Goal: Task Accomplishment & Management: Submit feedback/report problem

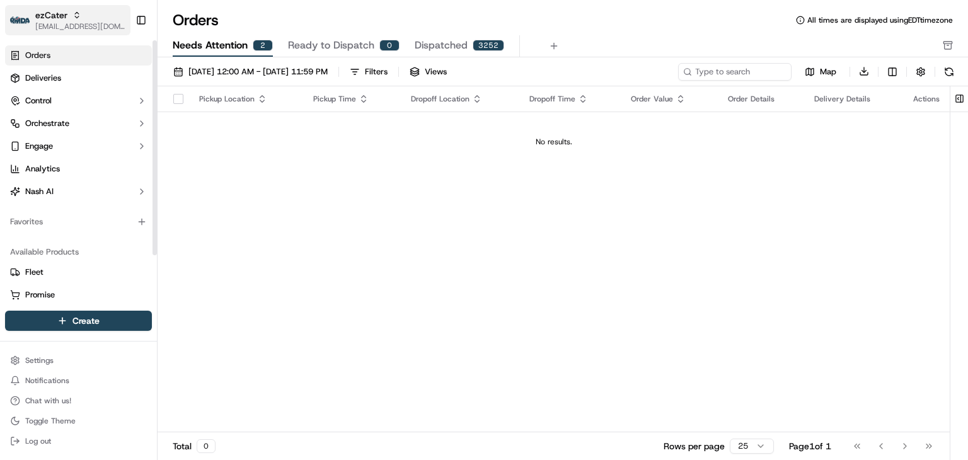
drag, startPoint x: 76, startPoint y: 21, endPoint x: 93, endPoint y: 25, distance: 17.6
click at [76, 21] on span "[EMAIL_ADDRESS][DOMAIN_NAME]" at bounding box center [80, 26] width 90 height 10
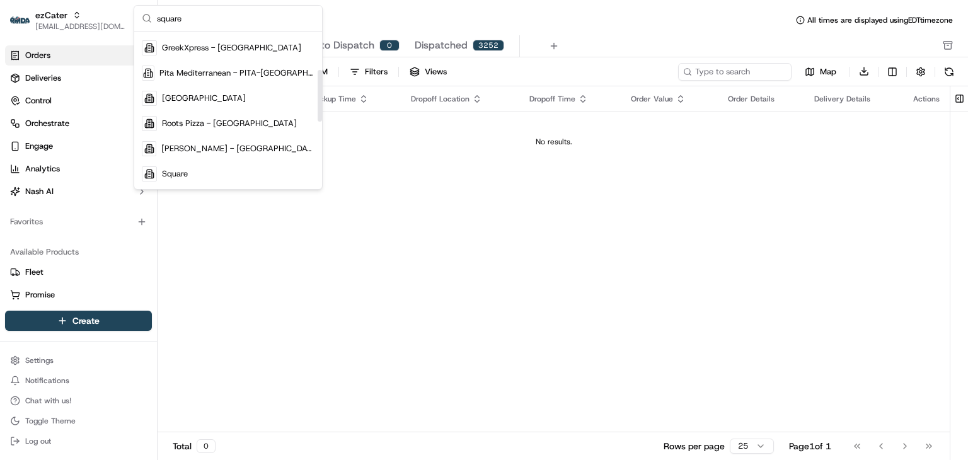
scroll to position [118, 0]
type input "square"
click at [184, 171] on span "Square" at bounding box center [175, 173] width 26 height 11
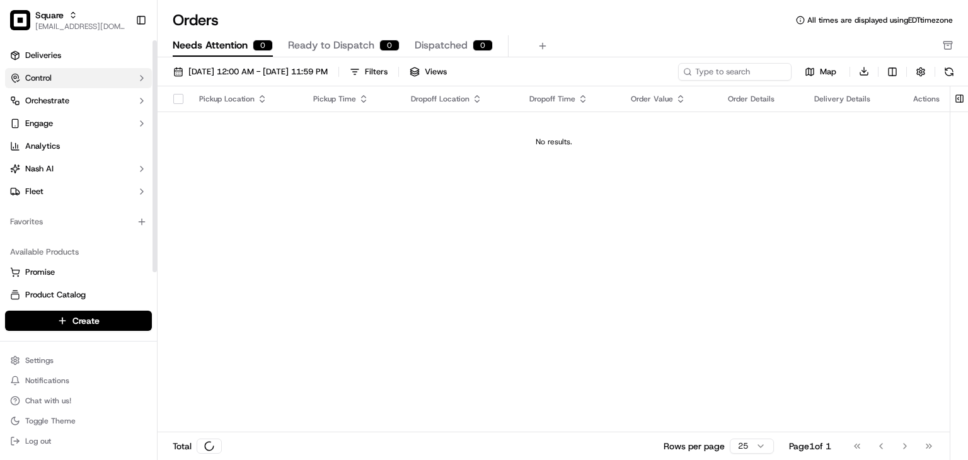
click at [71, 71] on button "Control" at bounding box center [78, 78] width 147 height 20
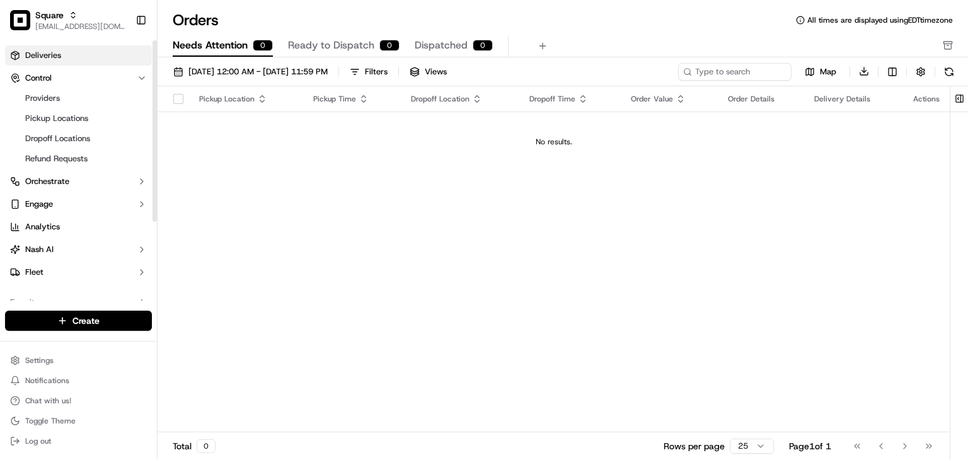
click at [51, 53] on span "Deliveries" at bounding box center [43, 55] width 36 height 11
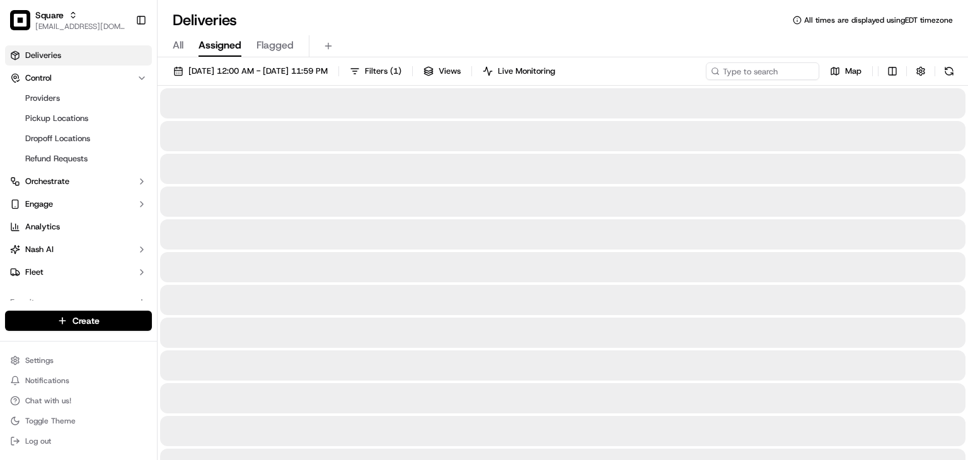
click at [391, 18] on div "Deliveries All times are displayed using EDT timezone" at bounding box center [563, 20] width 810 height 20
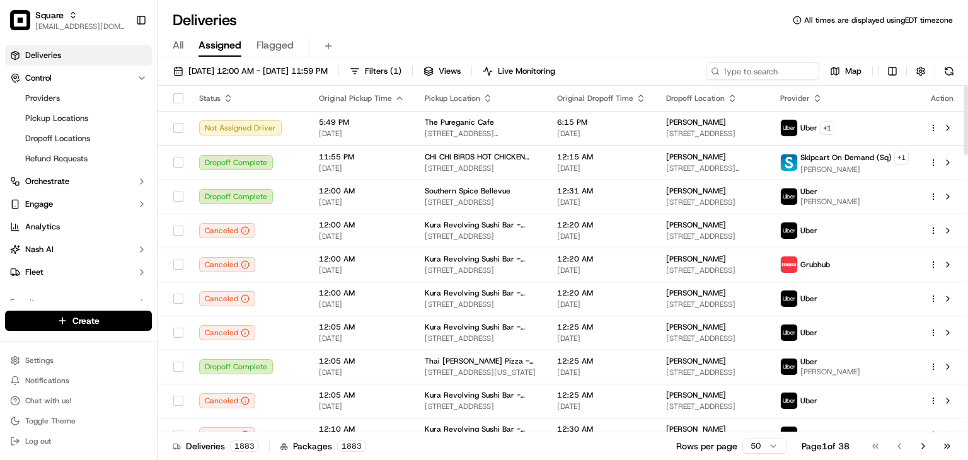
click at [613, 35] on div "All Assigned Flagged" at bounding box center [563, 46] width 810 height 22
click at [751, 64] on input at bounding box center [743, 71] width 151 height 18
click at [752, 66] on input at bounding box center [743, 71] width 151 height 18
type input "0"
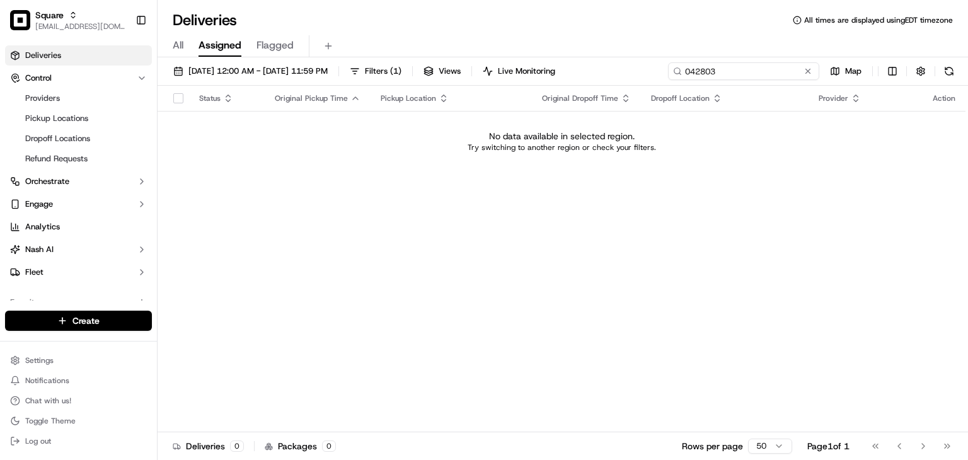
type input "042803"
click at [465, 16] on div "Deliveries All times are displayed using EDT timezone" at bounding box center [563, 20] width 810 height 20
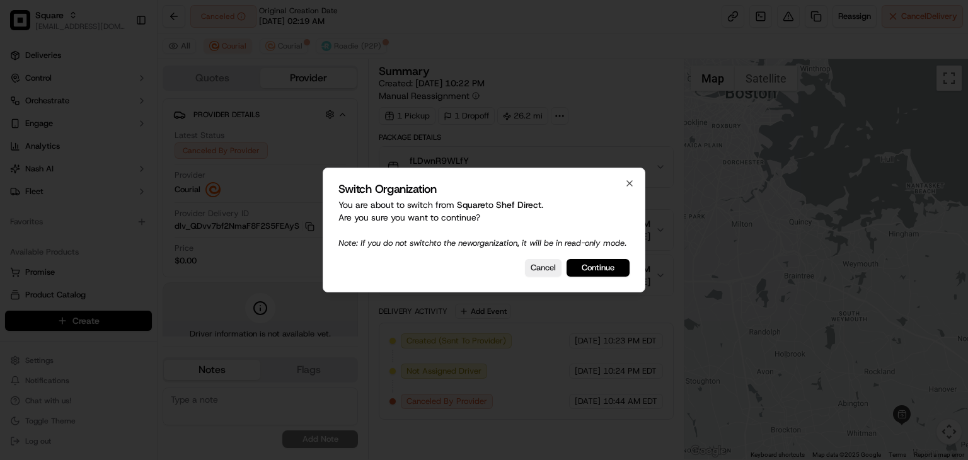
click at [611, 268] on button "Continue" at bounding box center [598, 268] width 63 height 18
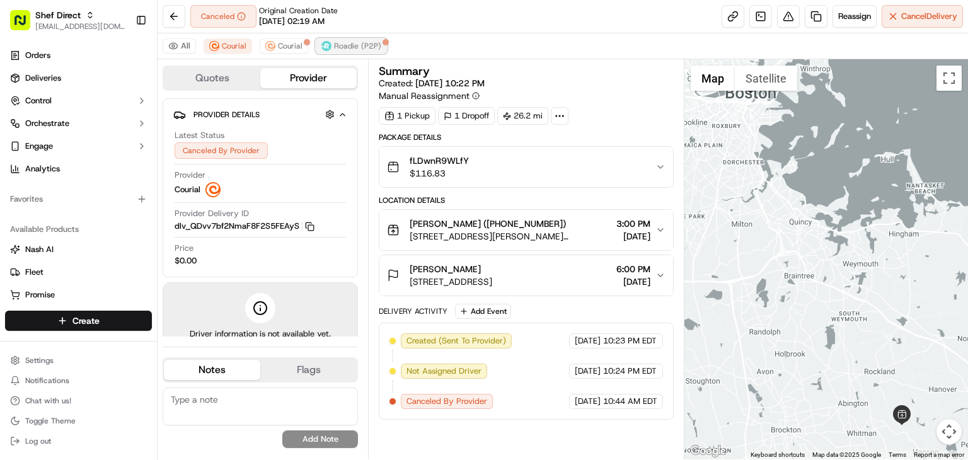
click at [326, 47] on img at bounding box center [326, 46] width 10 height 10
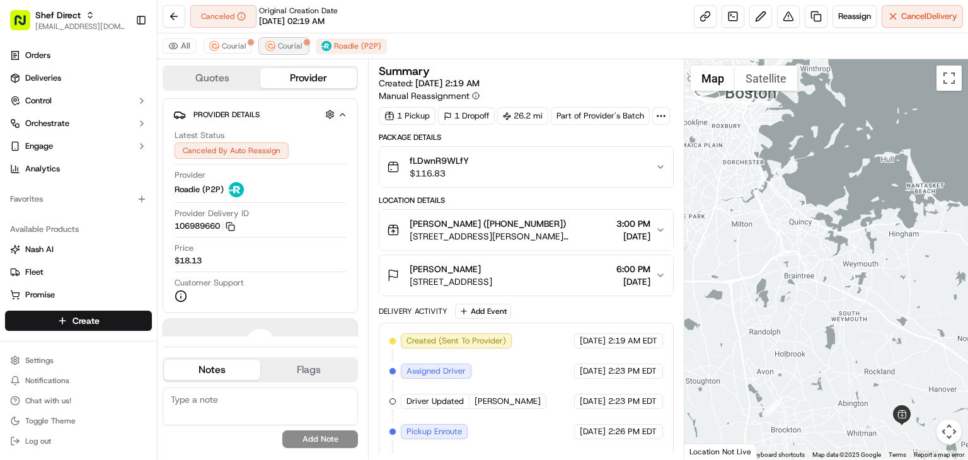
click at [290, 45] on span "Courial" at bounding box center [290, 46] width 25 height 10
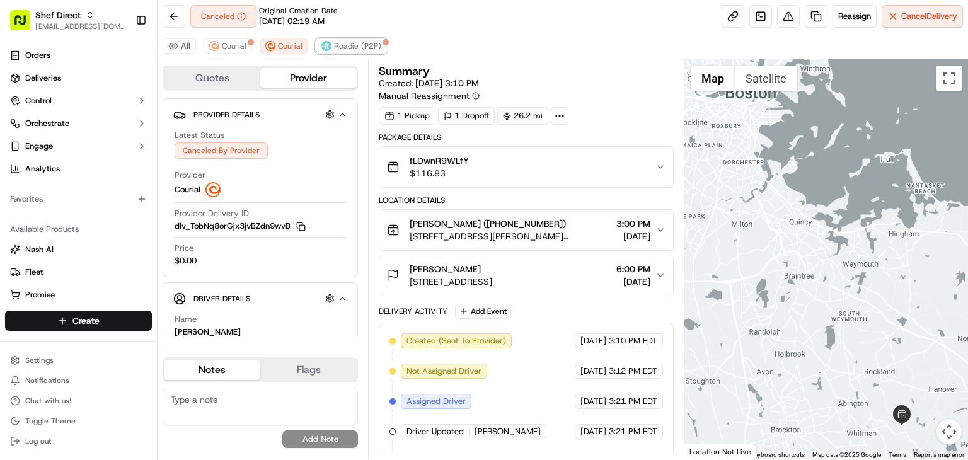
click at [338, 43] on span "Roadie (P2P)" at bounding box center [357, 46] width 47 height 10
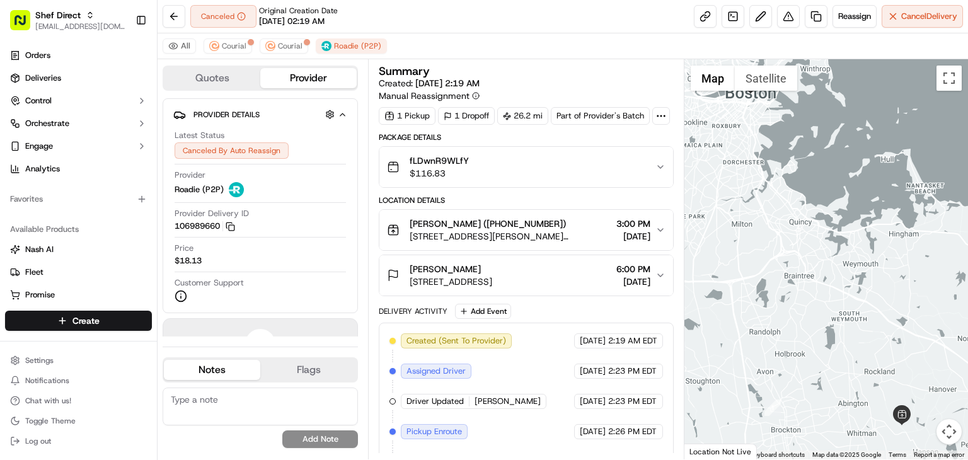
click at [466, 258] on button "Raj K 240 Devonshire St Unit 4706, Boston, MA 02110, USA 6:00 PM 09/17/2025" at bounding box center [526, 275] width 294 height 40
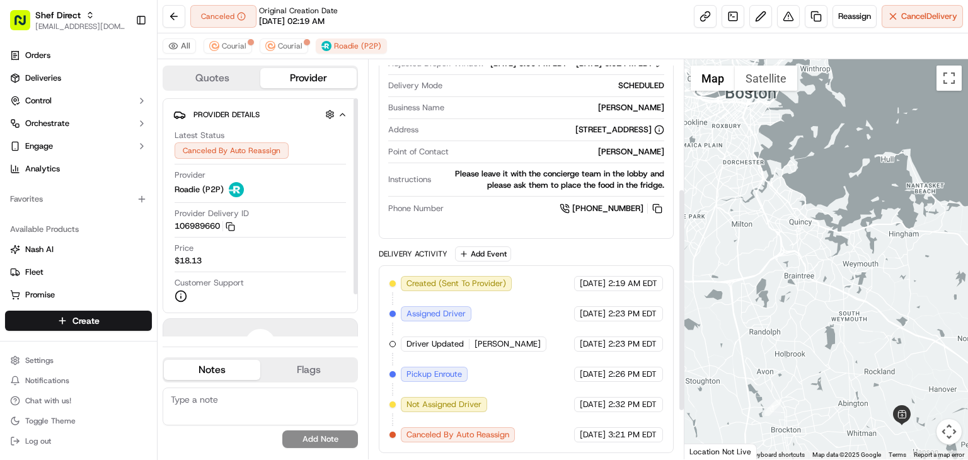
scroll to position [318, 0]
click at [284, 41] on span "Courial" at bounding box center [290, 46] width 25 height 10
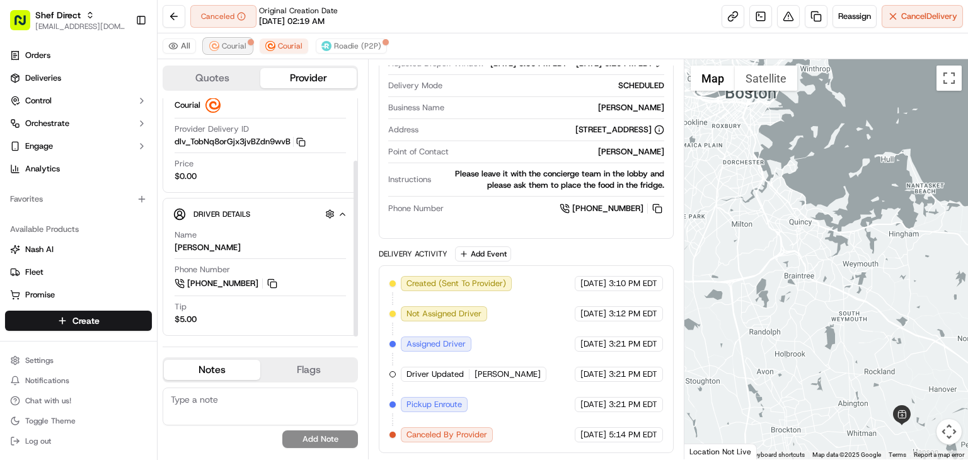
click at [238, 50] on span "Courial" at bounding box center [234, 46] width 25 height 10
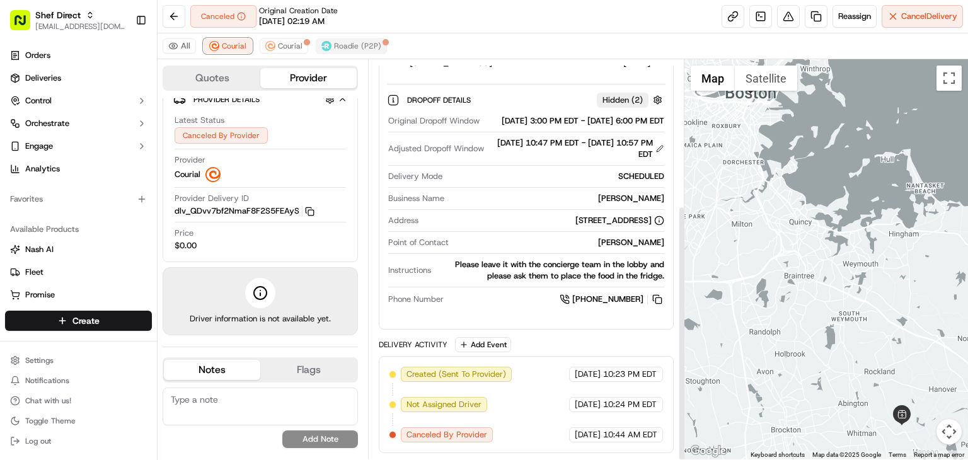
scroll to position [228, 0]
click at [355, 45] on span "Roadie (P2P)" at bounding box center [357, 46] width 47 height 10
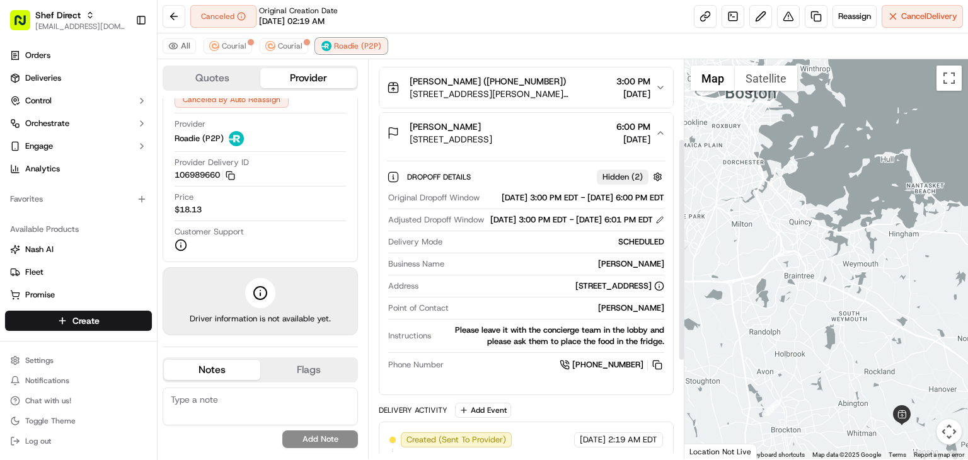
scroll to position [142, 0]
drag, startPoint x: 444, startPoint y: 123, endPoint x: 405, endPoint y: 127, distance: 39.3
click at [405, 127] on div "Raj K 240 Devonshire St Unit 4706, Boston, MA 02110, USA" at bounding box center [439, 133] width 105 height 25
copy span "Raj K"
drag, startPoint x: 188, startPoint y: 42, endPoint x: 180, endPoint y: 30, distance: 13.6
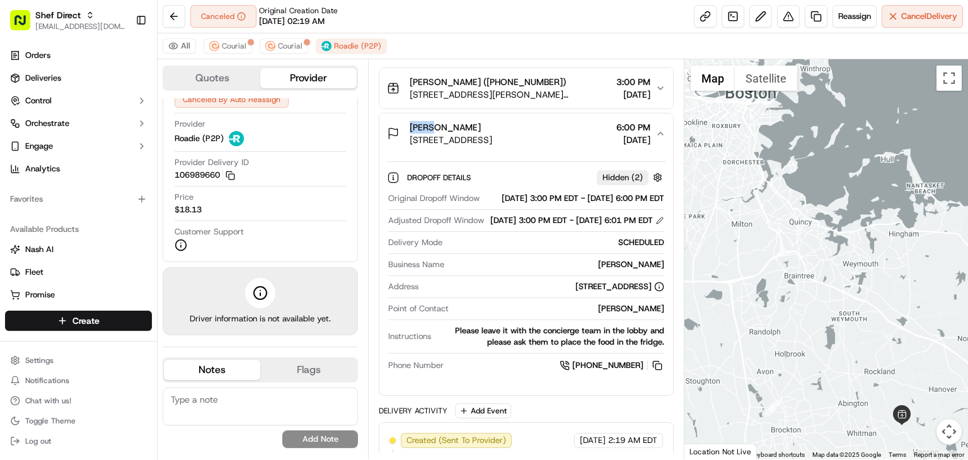
click at [187, 42] on button "All" at bounding box center [179, 45] width 33 height 15
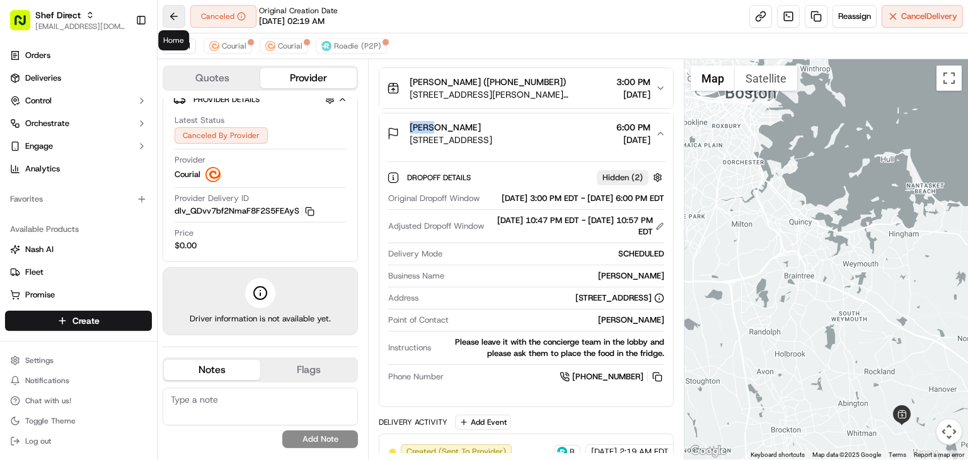
click at [166, 9] on button at bounding box center [174, 16] width 23 height 23
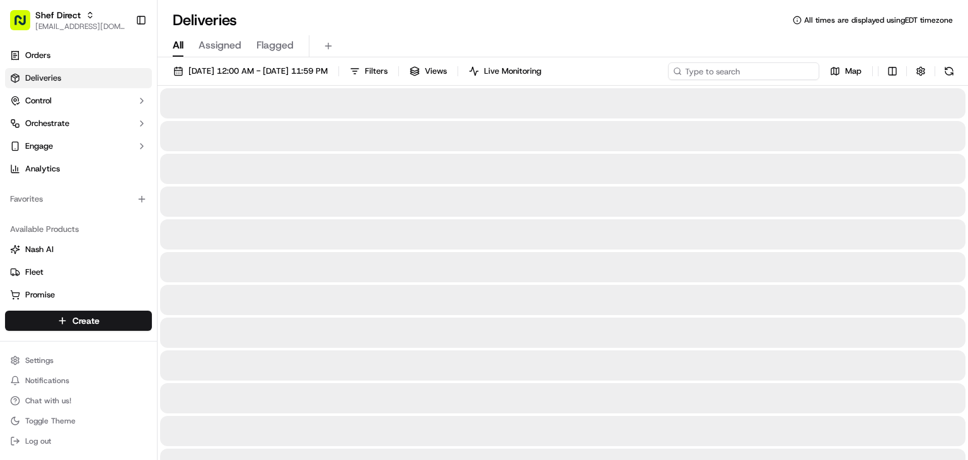
drag, startPoint x: 766, startPoint y: 65, endPoint x: 750, endPoint y: 74, distance: 18.6
click at [766, 65] on input at bounding box center [743, 71] width 151 height 18
paste input "Raj K"
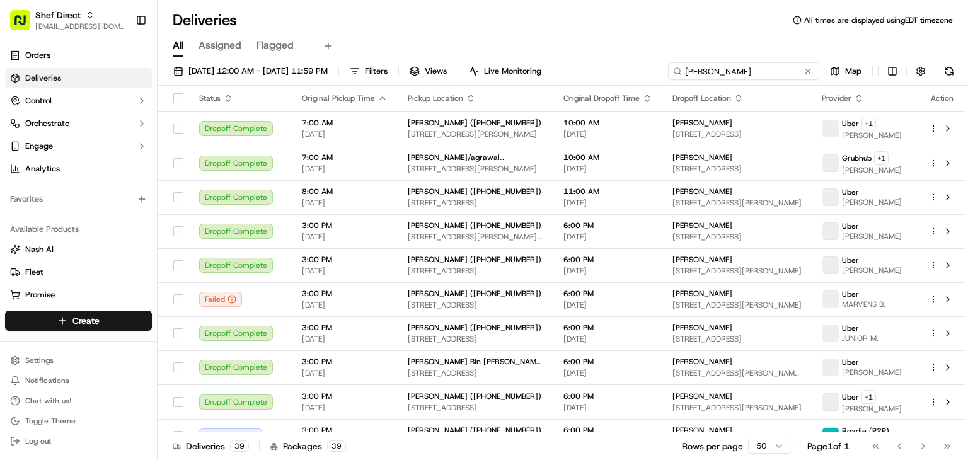
click at [747, 70] on input "Raj K" at bounding box center [743, 71] width 151 height 18
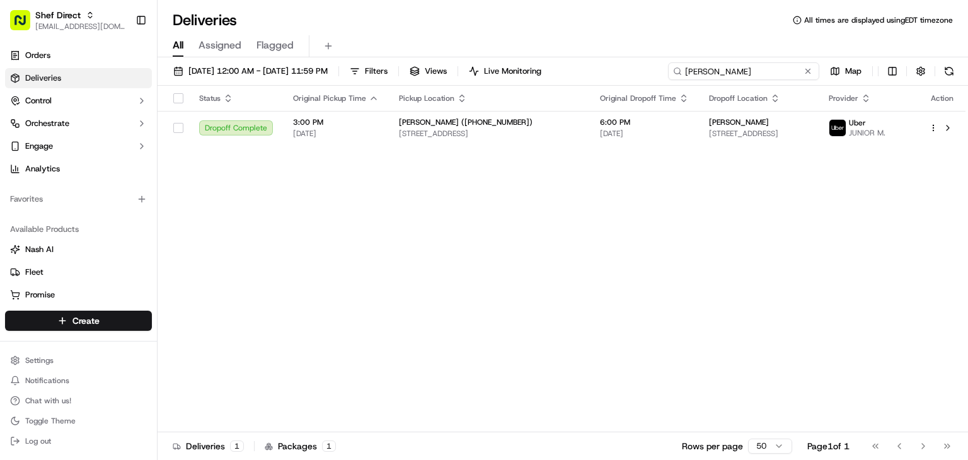
type input "Raj K"
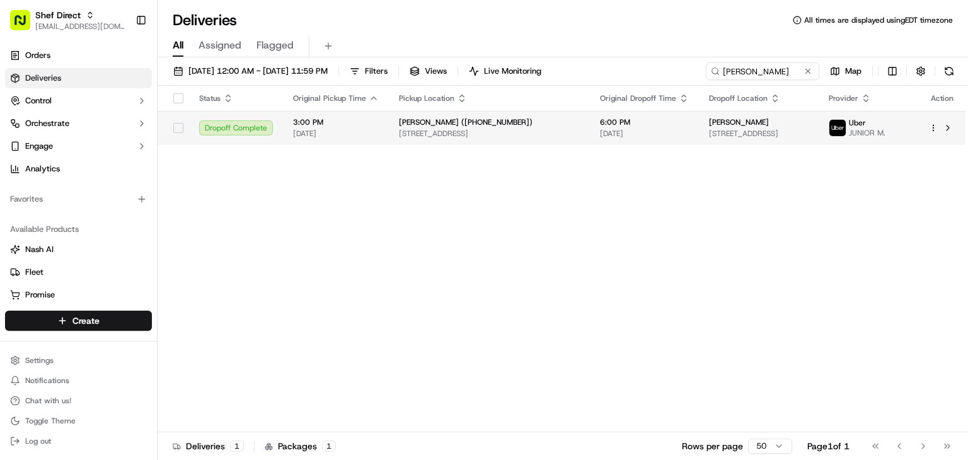
click at [549, 127] on div "Anupama Grover (+17039676498) 1003 Bayley Ct, Bridgewater, NJ 08807, USA" at bounding box center [489, 127] width 181 height 21
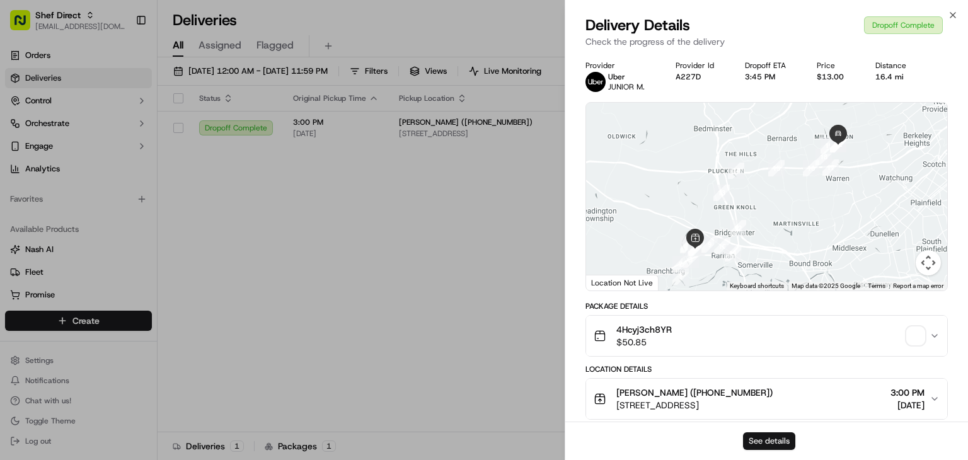
click at [778, 437] on button "See details" at bounding box center [769, 441] width 52 height 18
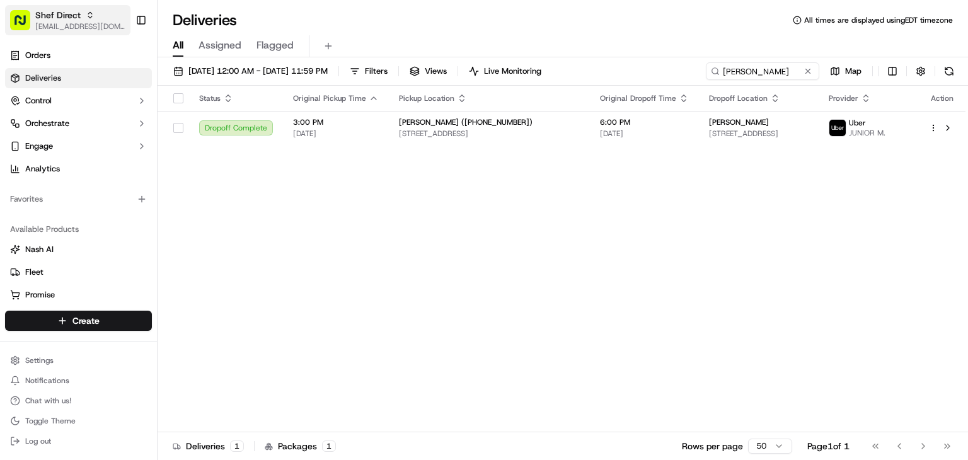
click at [79, 13] on span "Shef Direct" at bounding box center [57, 15] width 45 height 13
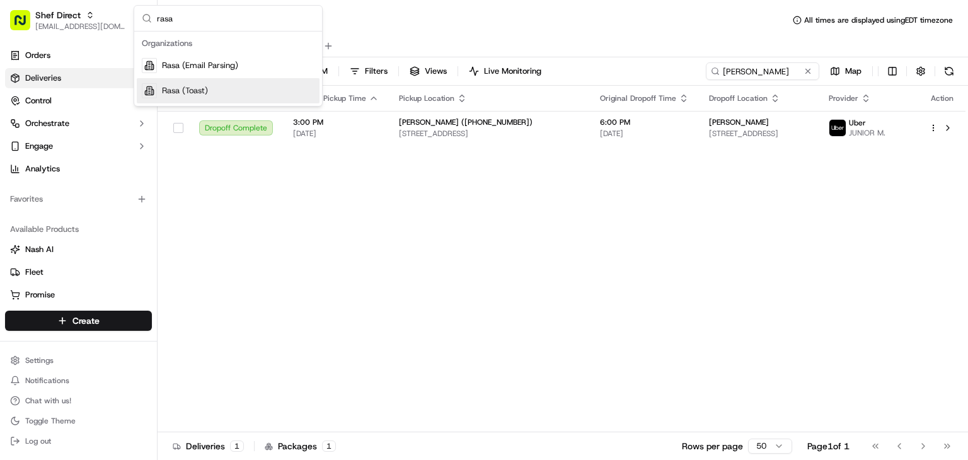
type input "rasa"
click at [219, 89] on div "Rasa (Toast)" at bounding box center [228, 90] width 183 height 25
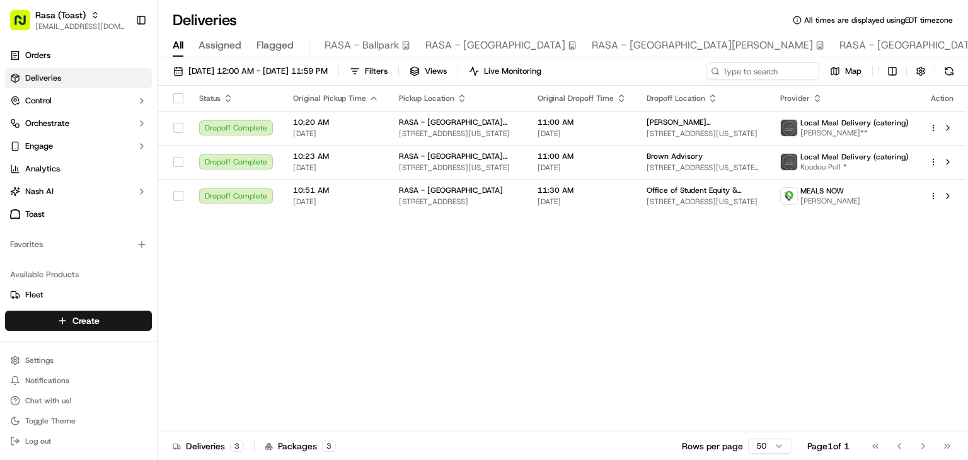
click at [737, 81] on div "09/19/2025 12:00 AM - 09/19/2025 11:59 PM Filters Views Live Monitoring Map" at bounding box center [563, 73] width 810 height 23
click at [734, 70] on input at bounding box center [743, 71] width 151 height 18
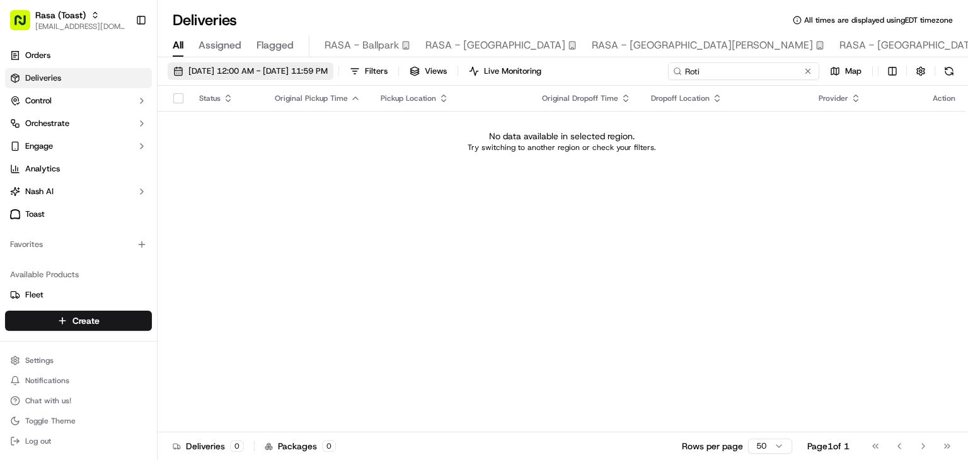
type input "Roti"
click at [239, 70] on span "09/19/2025 12:00 AM - 09/19/2025 11:59 PM" at bounding box center [257, 71] width 139 height 11
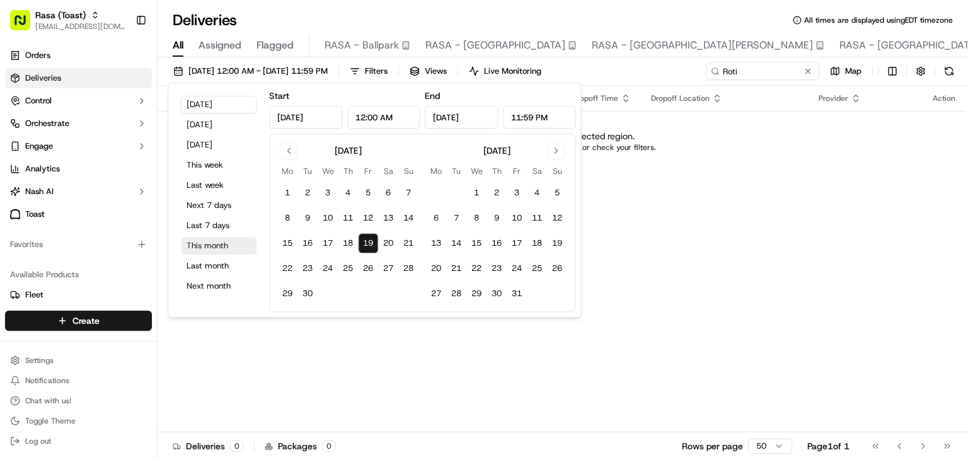
click at [212, 239] on button "This month" at bounding box center [219, 246] width 76 height 18
type input "Sep 1, 2025"
type input "Sep 30, 2025"
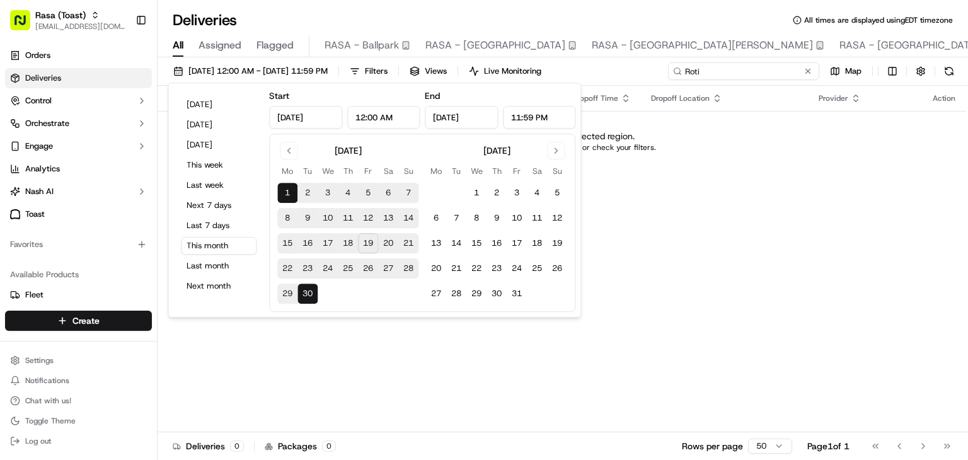
click at [748, 74] on input "Roti" at bounding box center [743, 71] width 151 height 18
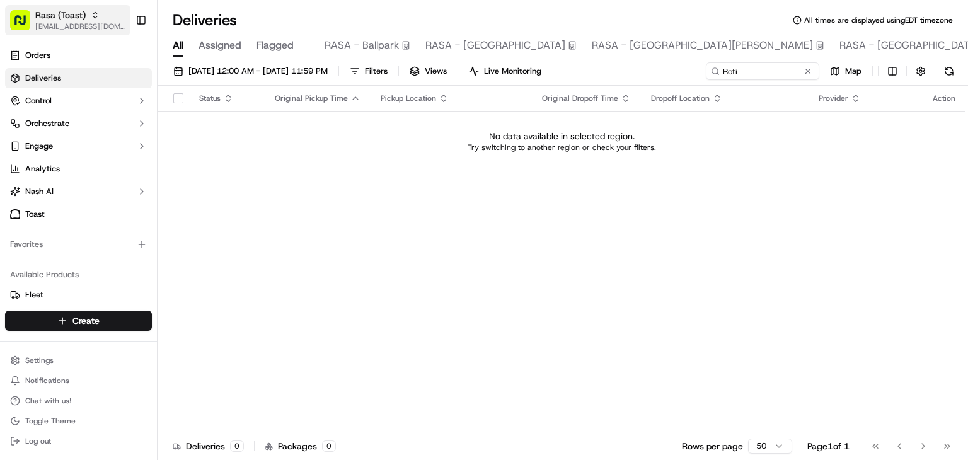
click at [58, 9] on span "Rasa (Toast)" at bounding box center [60, 15] width 50 height 13
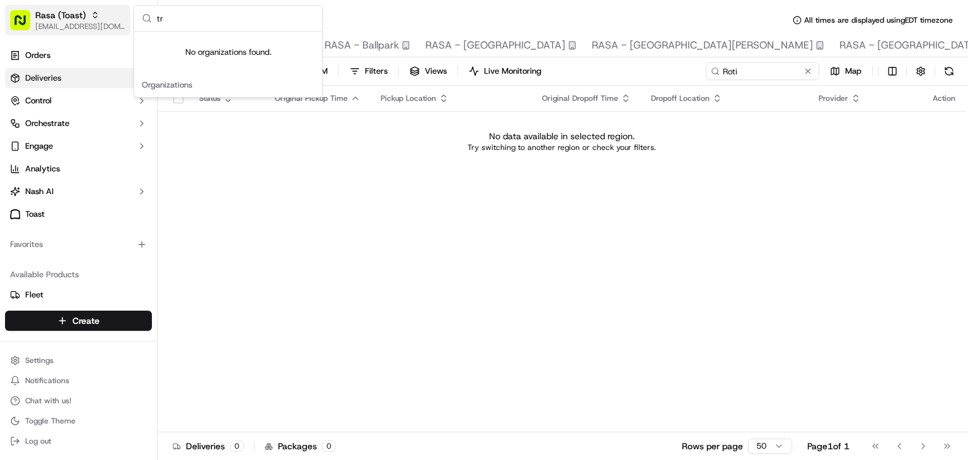
type input "t"
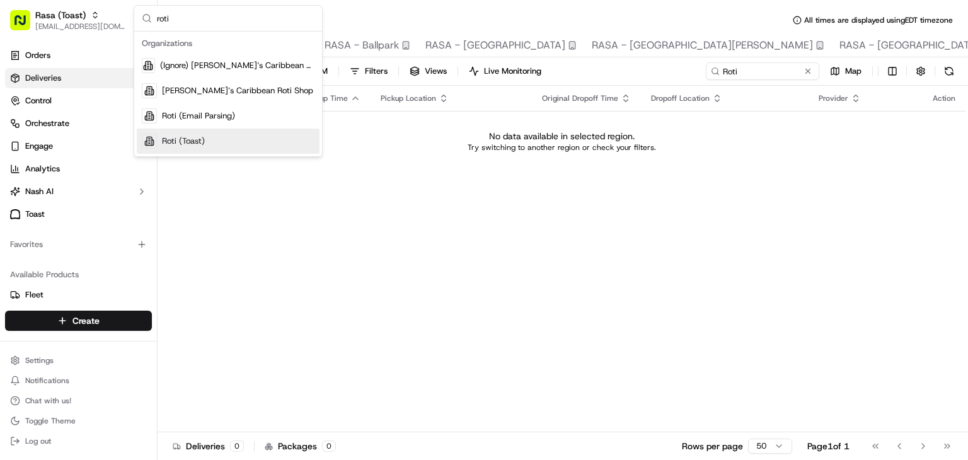
type input "roti"
click at [204, 138] on span "Roti (Toast)" at bounding box center [183, 140] width 43 height 11
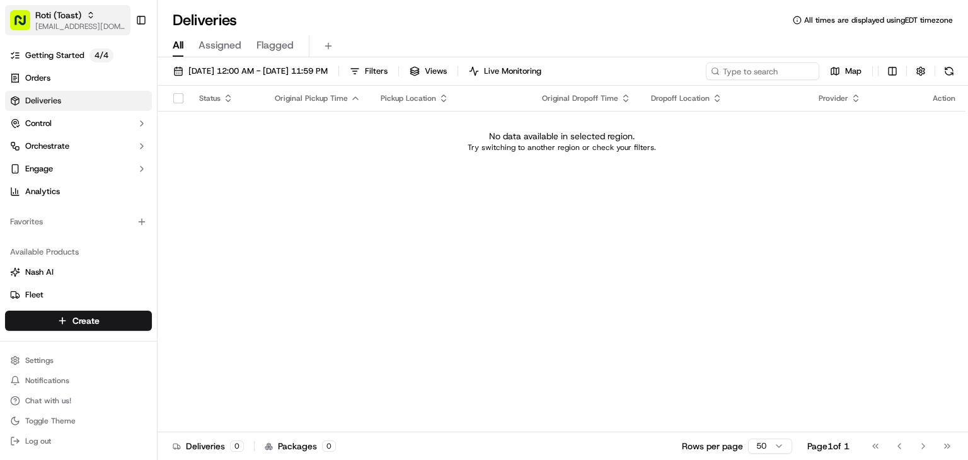
click at [81, 5] on button "Roti (Toast) rpajulas@nashhelp.com" at bounding box center [67, 20] width 125 height 30
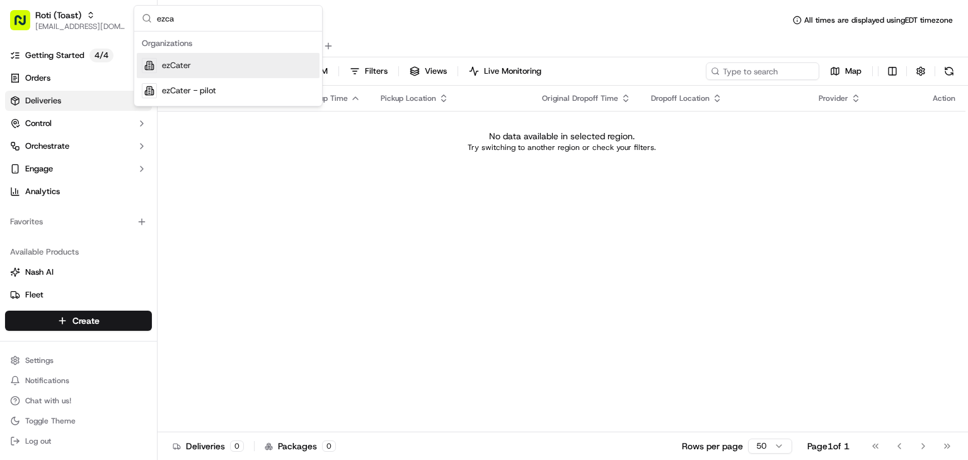
type input "ezca"
click at [204, 69] on div "ezCater" at bounding box center [228, 65] width 183 height 25
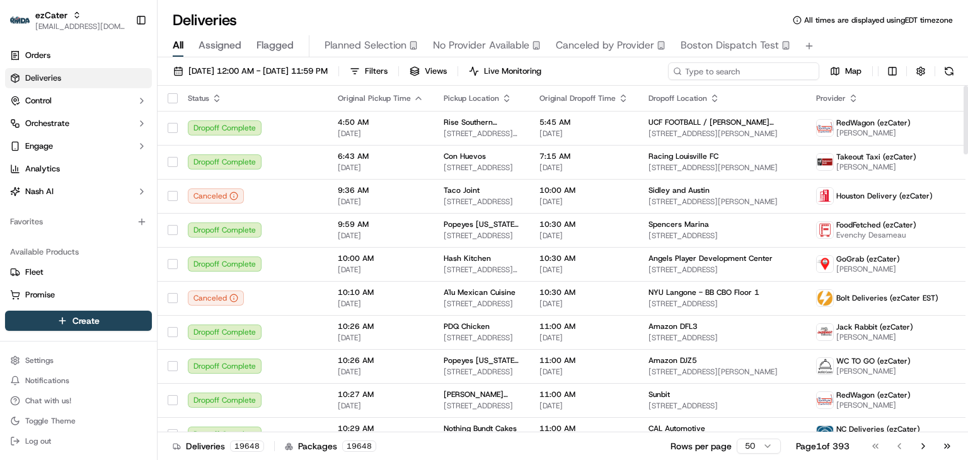
click at [735, 69] on input at bounding box center [743, 71] width 151 height 18
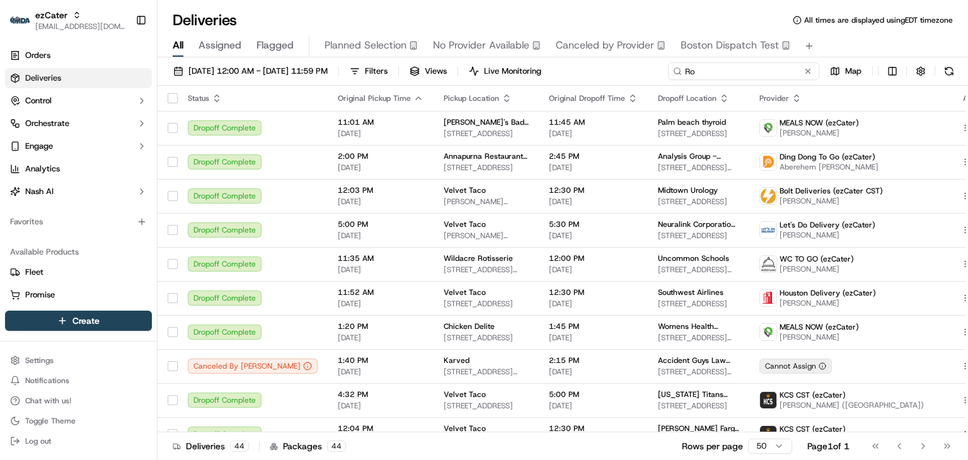
type input "R"
type input "T"
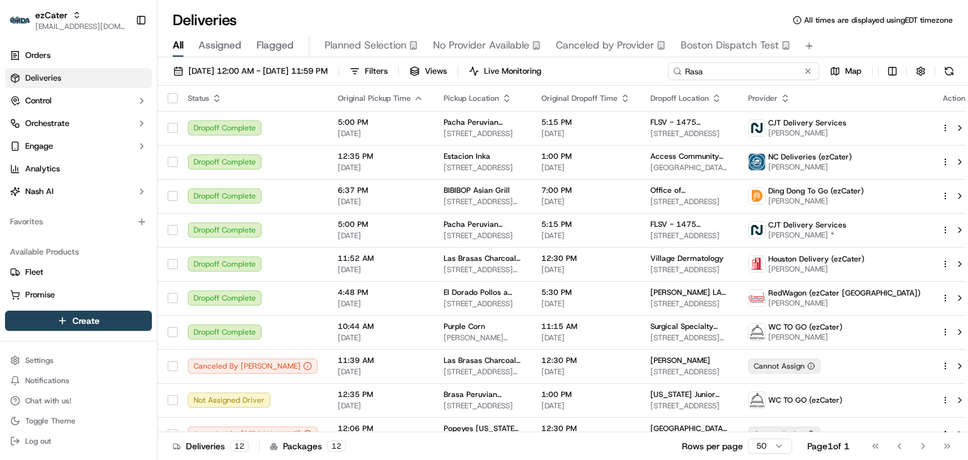
drag, startPoint x: 717, startPoint y: 72, endPoint x: 611, endPoint y: 69, distance: 105.9
click at [611, 69] on div "09/01/2025 12:00 AM - 09/30/2025 11:59 PM Filters Views Live Monitoring Rasa Map" at bounding box center [563, 73] width 810 height 23
type input "Rasa"
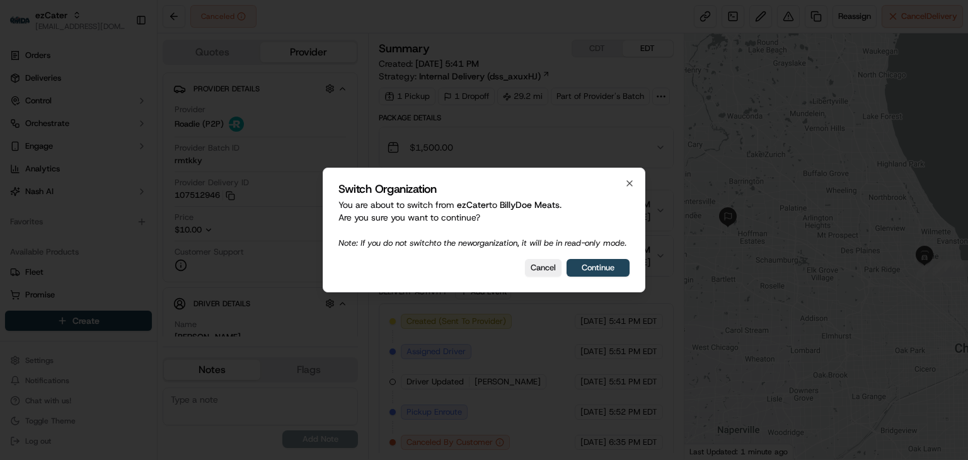
click at [614, 273] on button "Continue" at bounding box center [598, 268] width 63 height 18
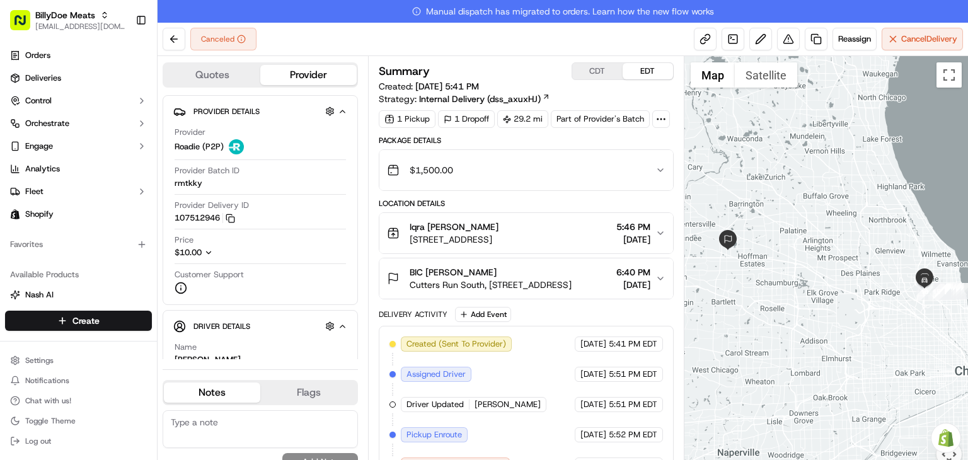
scroll to position [5, 0]
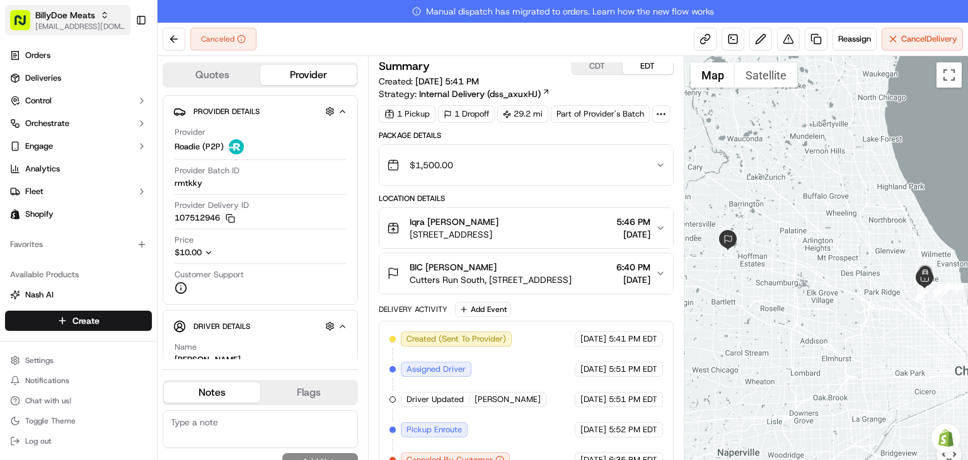
click at [101, 21] on span "[EMAIL_ADDRESS][DOMAIN_NAME]" at bounding box center [80, 26] width 90 height 10
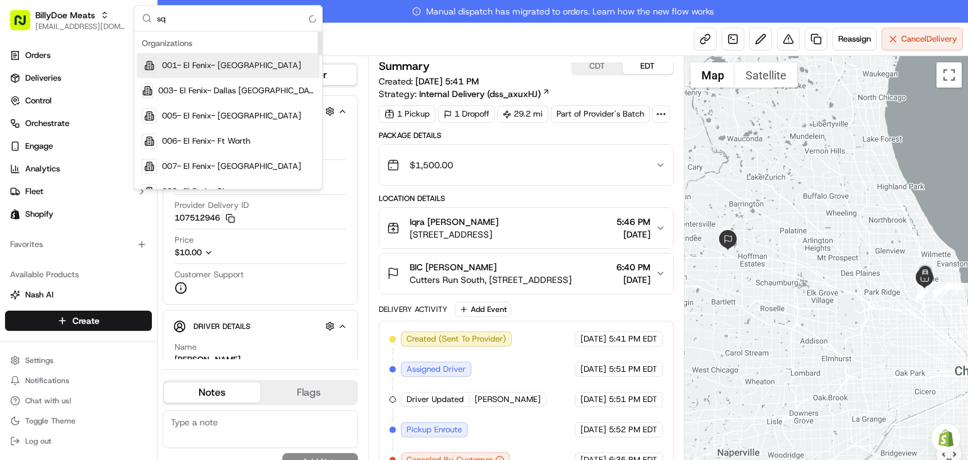
type input "s"
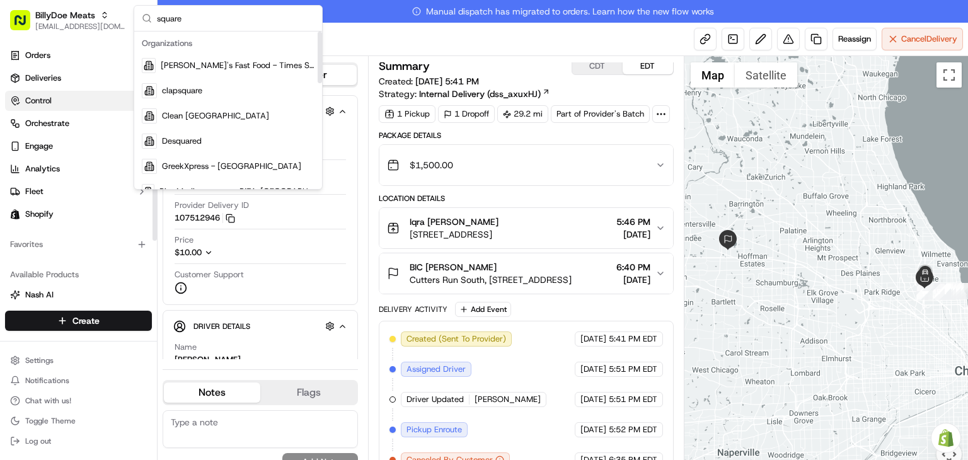
type input "square"
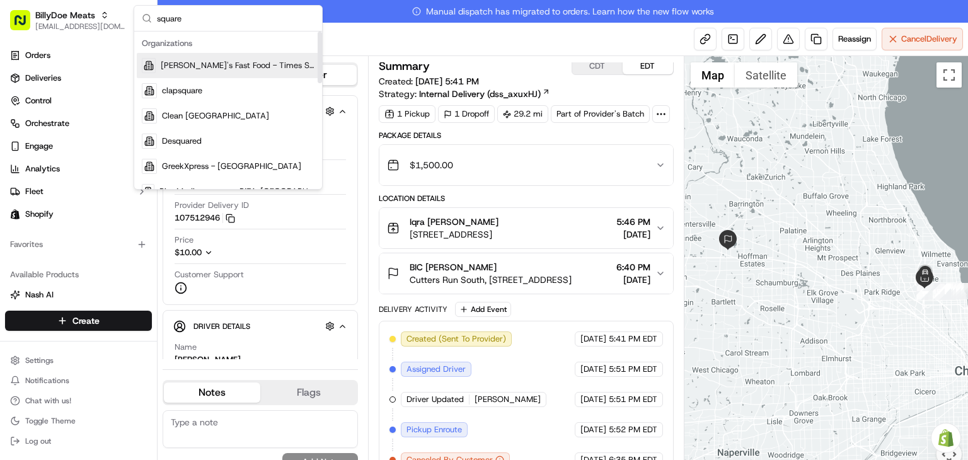
click at [192, 13] on input "square" at bounding box center [236, 18] width 158 height 25
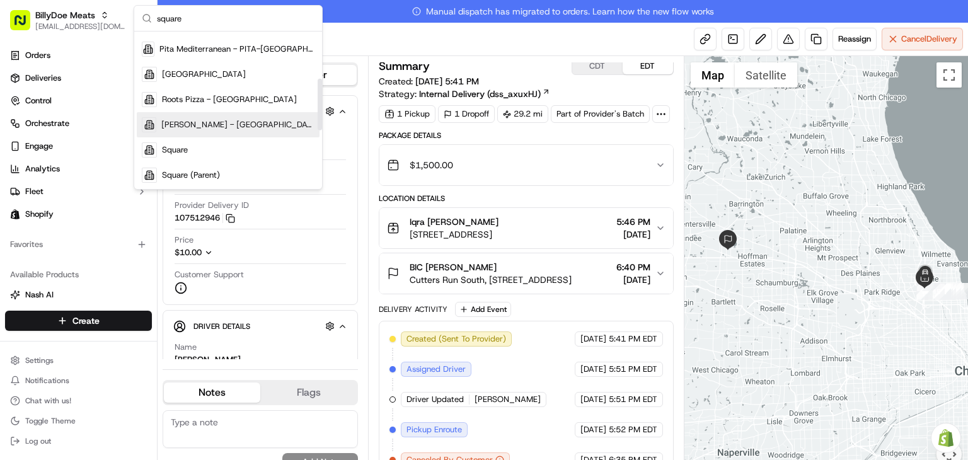
scroll to position [173, 0]
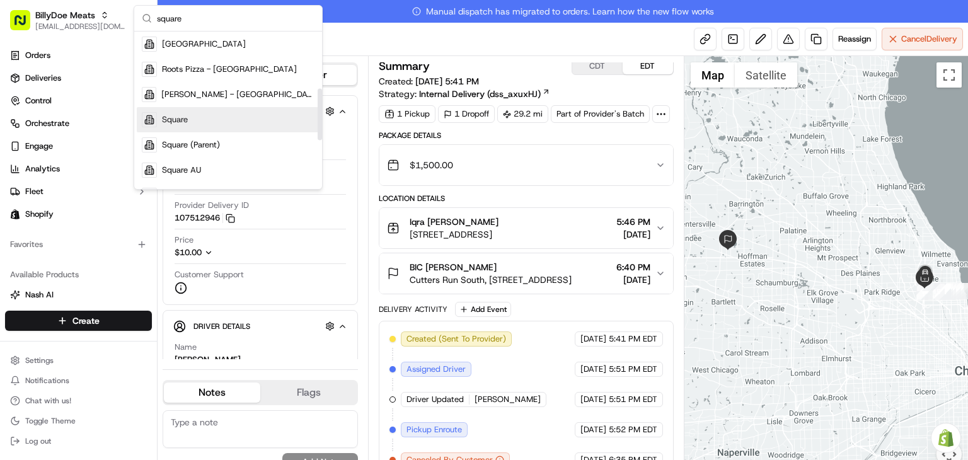
click at [188, 122] on div "Square" at bounding box center [228, 119] width 183 height 25
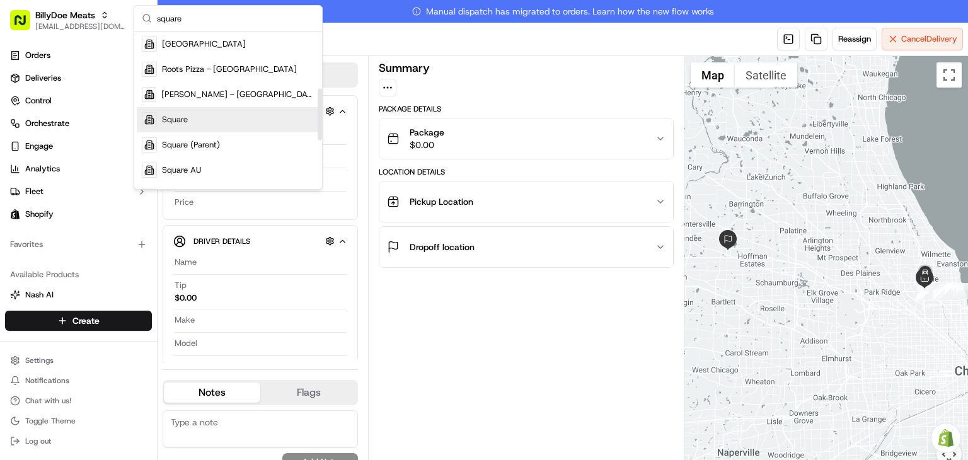
scroll to position [0, 0]
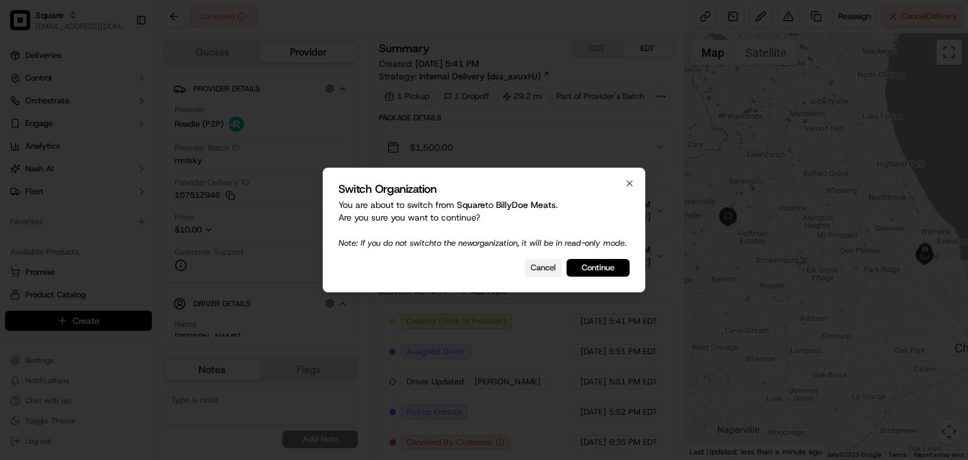
click at [546, 277] on button "Cancel" at bounding box center [543, 268] width 37 height 18
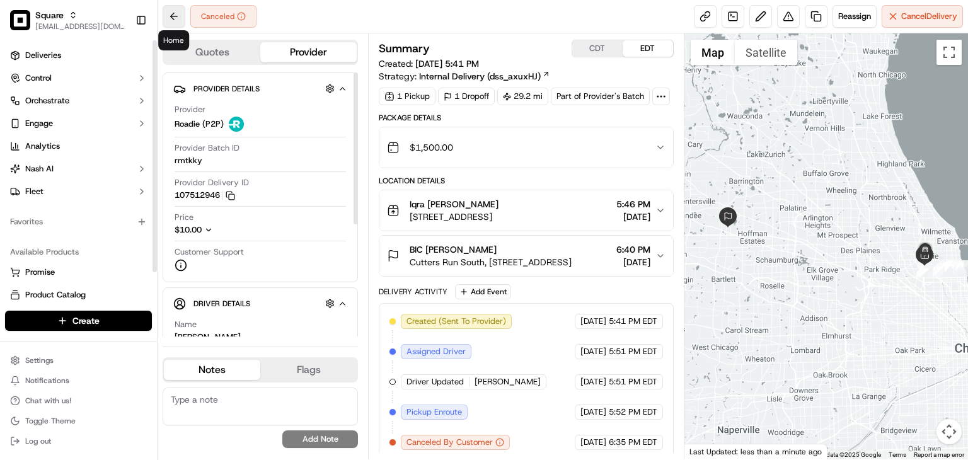
click at [170, 16] on button at bounding box center [174, 16] width 23 height 23
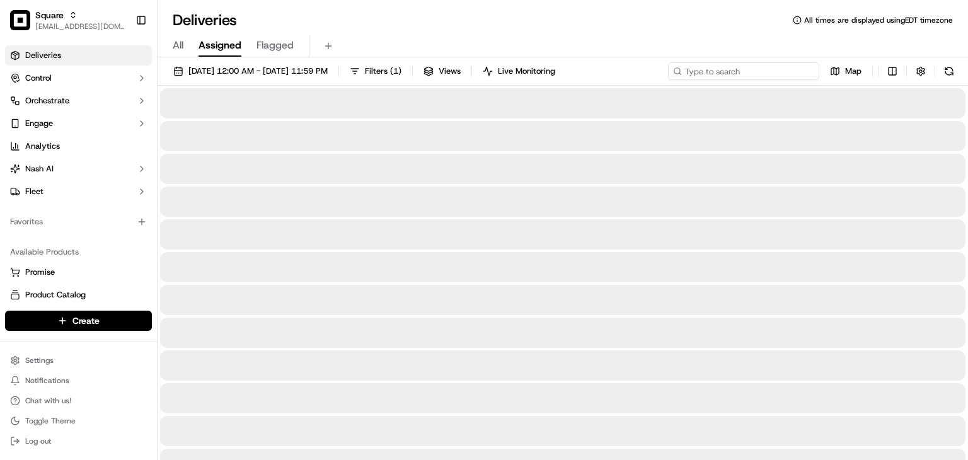
click at [739, 66] on input at bounding box center [743, 71] width 151 height 18
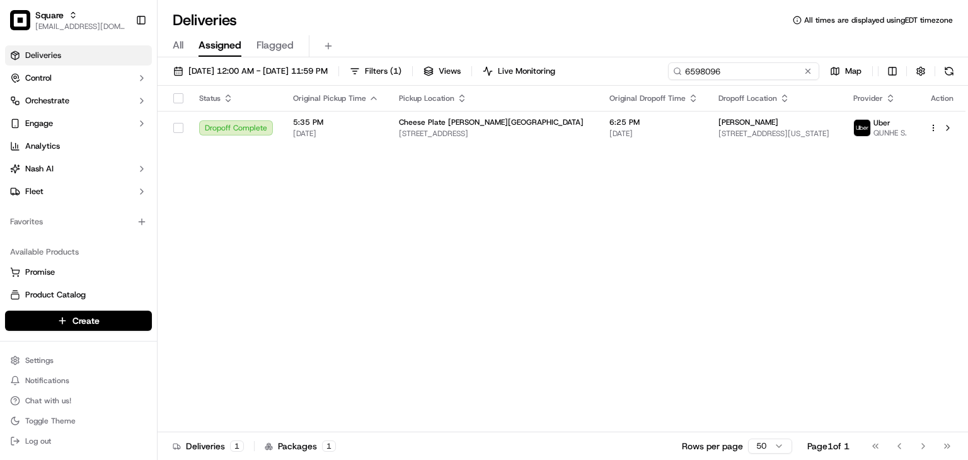
click at [697, 69] on input "6598096" at bounding box center [743, 71] width 151 height 18
drag, startPoint x: 699, startPoint y: 64, endPoint x: 689, endPoint y: 31, distance: 34.3
click at [689, 34] on div "Deliveries All times are displayed using EDT timezone All Assigned Flagged 09/1…" at bounding box center [563, 230] width 810 height 460
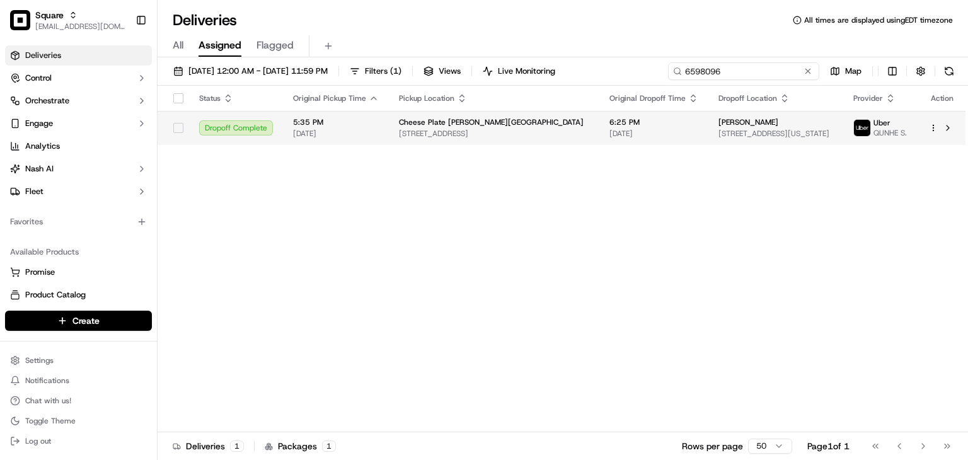
type input "6598096"
click at [718, 134] on span "247 3rd Ave # 6A, New York, NY 10010, USA" at bounding box center [775, 134] width 115 height 10
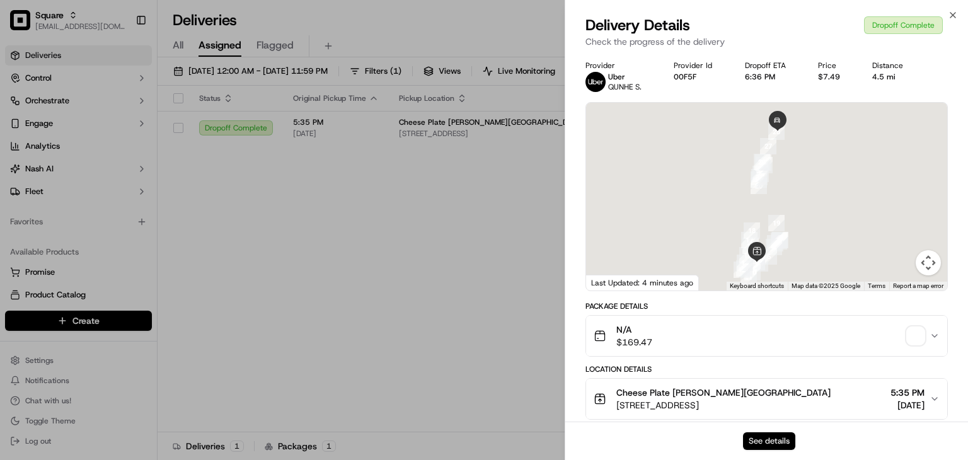
click at [760, 435] on button "See details" at bounding box center [769, 441] width 52 height 18
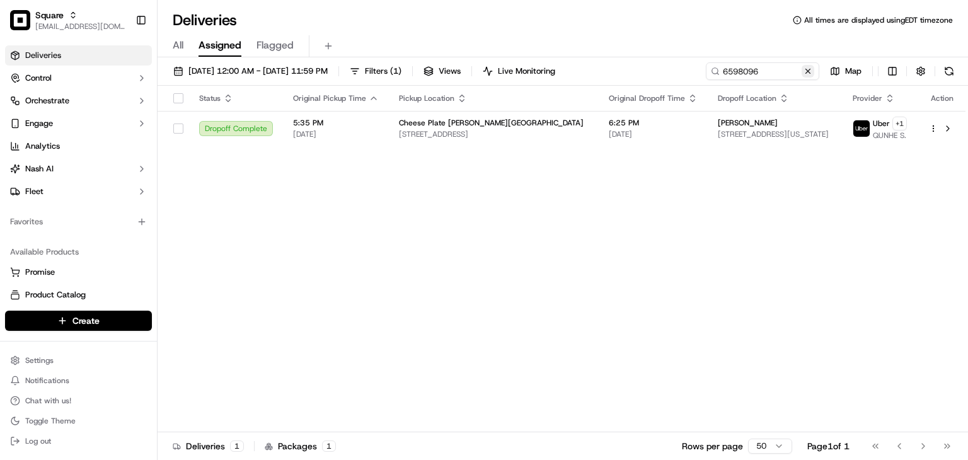
click at [807, 69] on button at bounding box center [808, 71] width 13 height 13
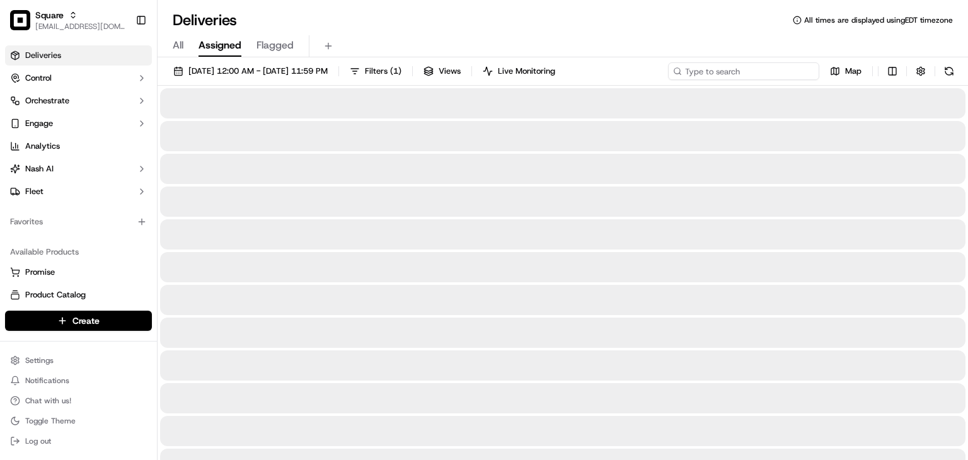
click at [779, 68] on input at bounding box center [743, 71] width 151 height 18
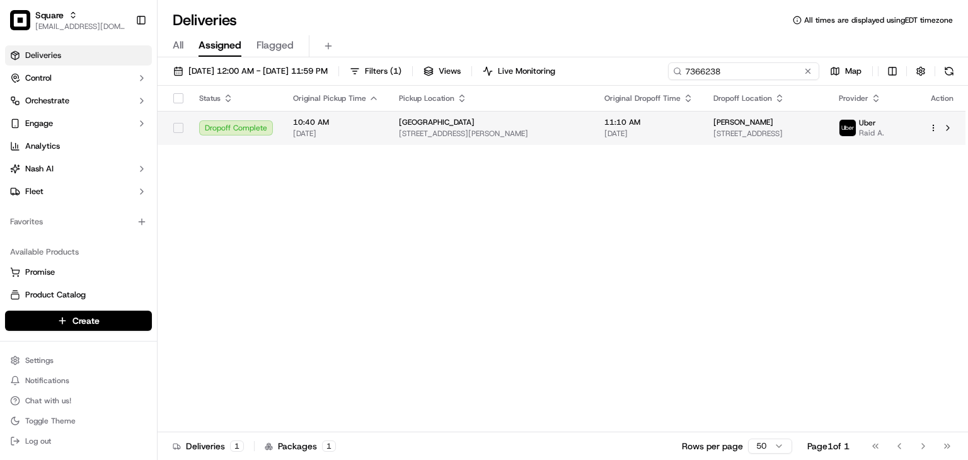
type input "7366238"
click at [648, 128] on td "11:10 AM 09/19/2025" at bounding box center [648, 128] width 109 height 34
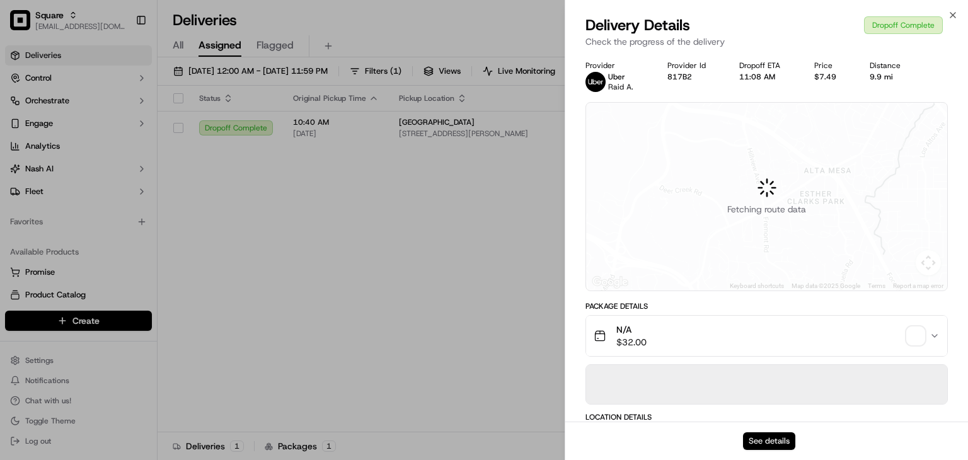
click at [778, 443] on button "See details" at bounding box center [769, 441] width 52 height 18
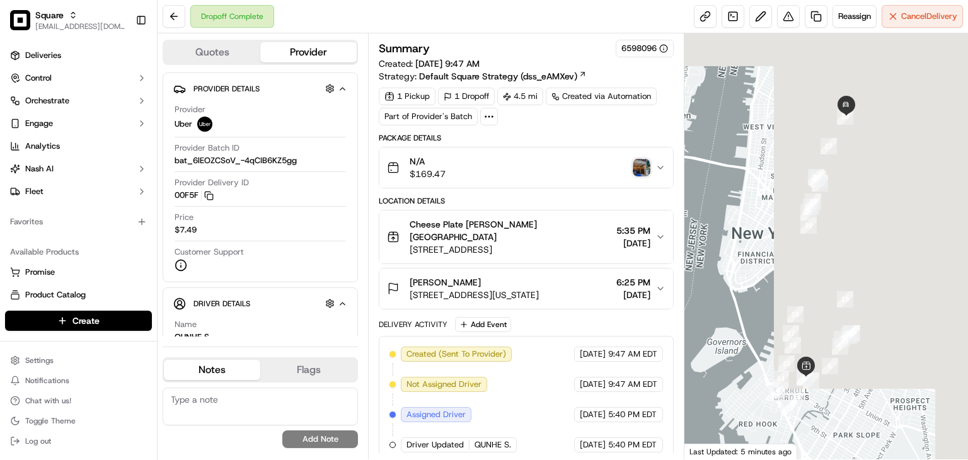
click at [639, 164] on img "button" at bounding box center [642, 168] width 18 height 18
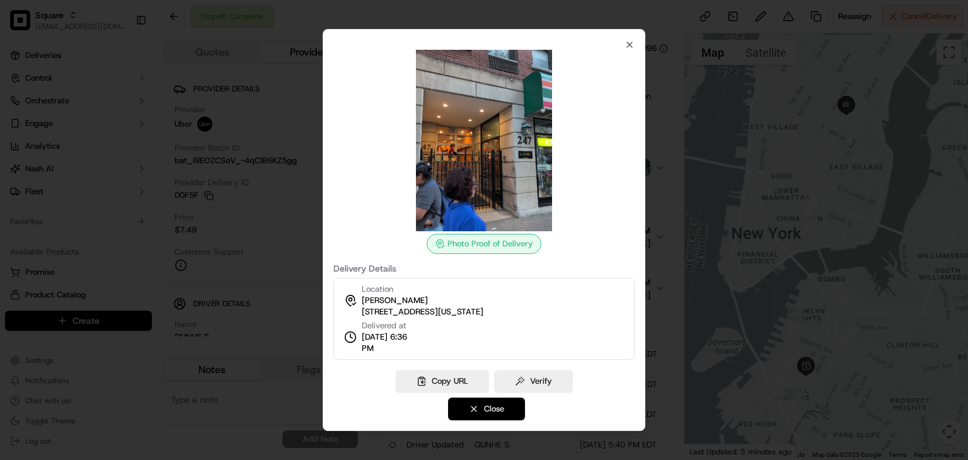
click at [512, 411] on button "Close" at bounding box center [486, 409] width 77 height 23
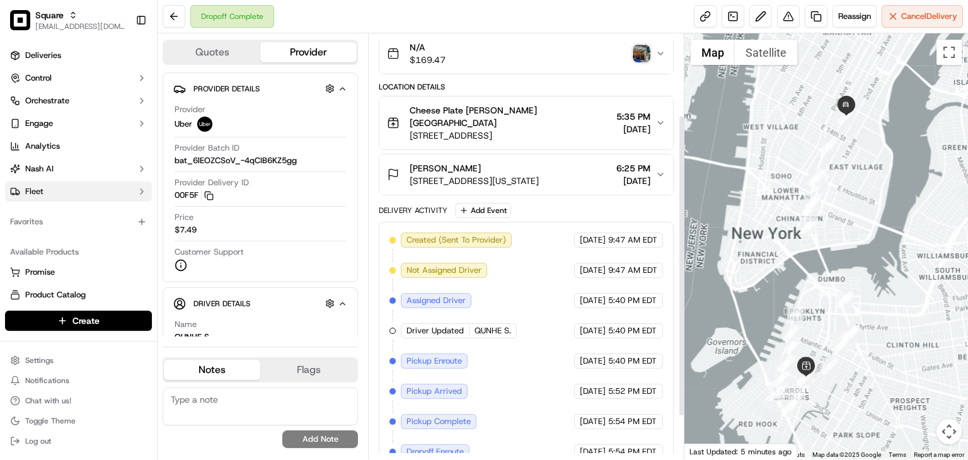
scroll to position [116, 0]
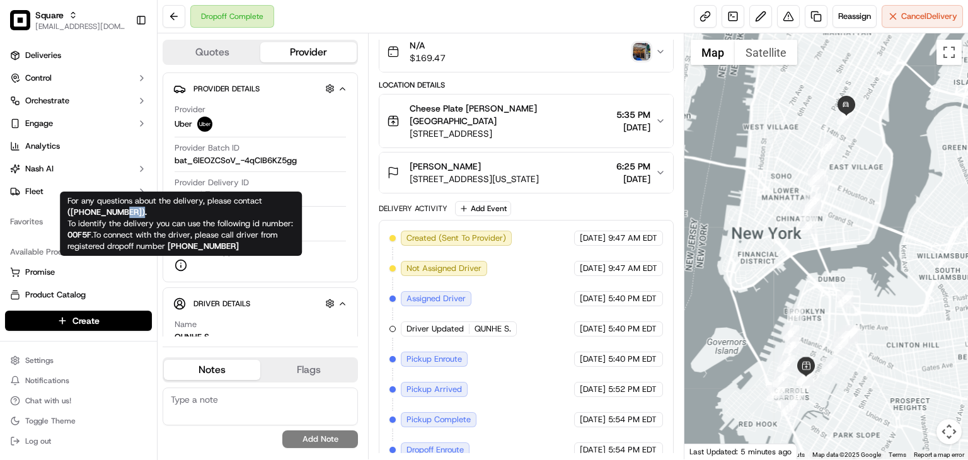
drag, startPoint x: 136, startPoint y: 212, endPoint x: 129, endPoint y: 210, distance: 8.0
click at [129, 210] on strong "( +18669873750 )." at bounding box center [106, 212] width 79 height 11
click at [115, 216] on strong "( +18669873750 )." at bounding box center [106, 212] width 79 height 11
copy strong "+18669873750"
drag, startPoint x: 134, startPoint y: 213, endPoint x: 72, endPoint y: 210, distance: 61.8
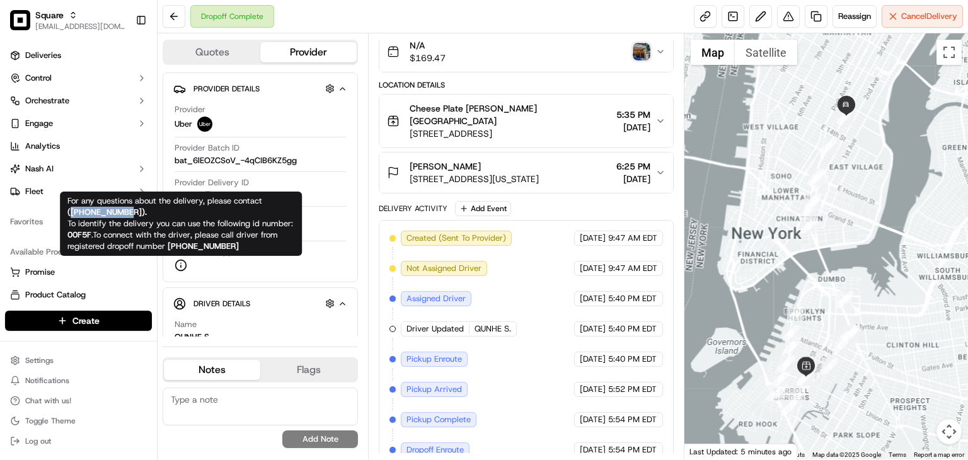
click at [72, 210] on strong "( +18669873750 )." at bounding box center [106, 212] width 79 height 11
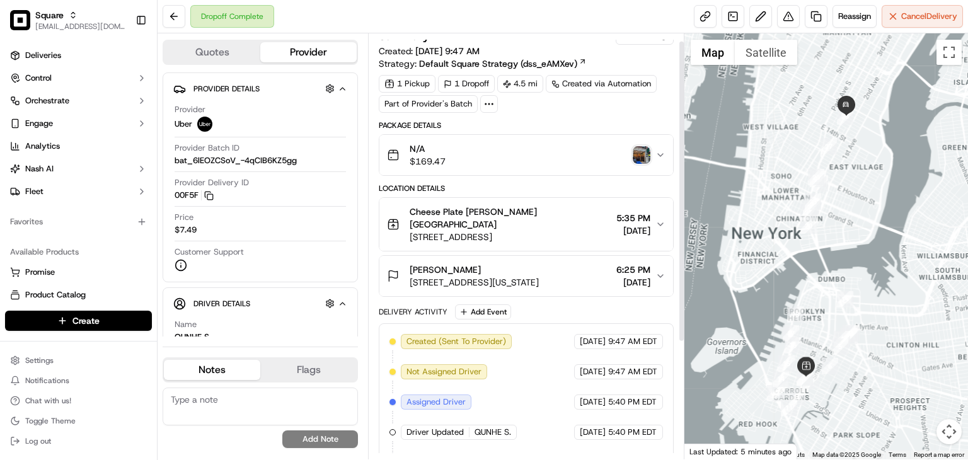
scroll to position [11, 0]
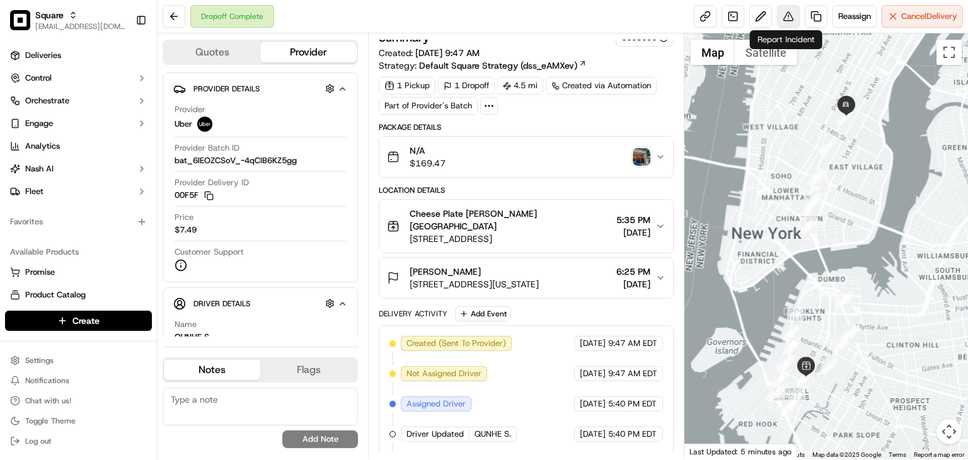
click at [787, 21] on button at bounding box center [788, 16] width 23 height 23
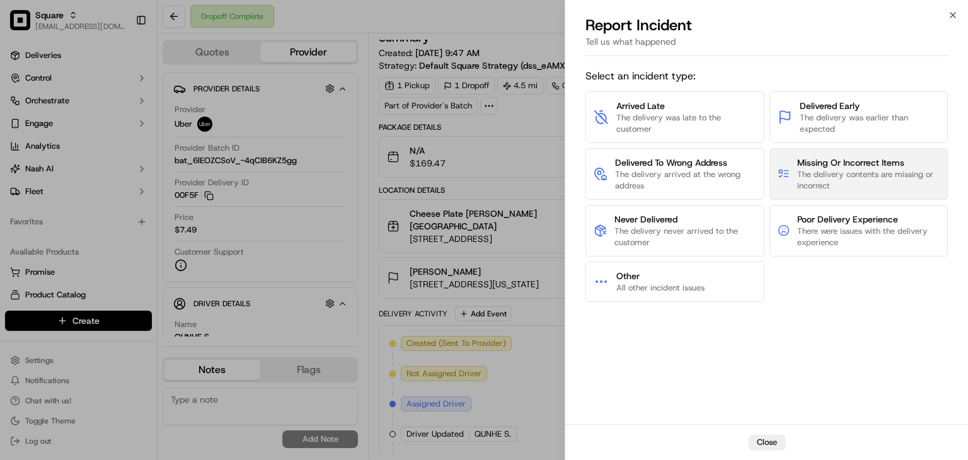
click at [808, 164] on span "Missing Or Incorrect Items" at bounding box center [868, 162] width 142 height 13
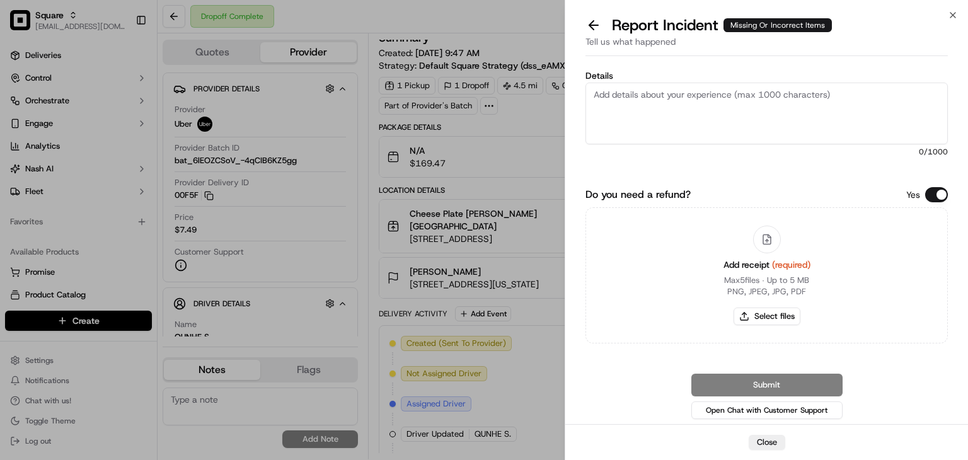
click at [938, 187] on div "Details 0 /1000 Do you need a refund? Yes Add receipt (required) Max 5 files ∙ …" at bounding box center [766, 243] width 362 height 358
drag, startPoint x: 766, startPoint y: 103, endPoint x: 771, endPoint y: 114, distance: 11.8
click at [766, 103] on textarea "Details" at bounding box center [766, 114] width 362 height 62
click at [938, 188] on button "Do you need a refund?" at bounding box center [936, 194] width 23 height 15
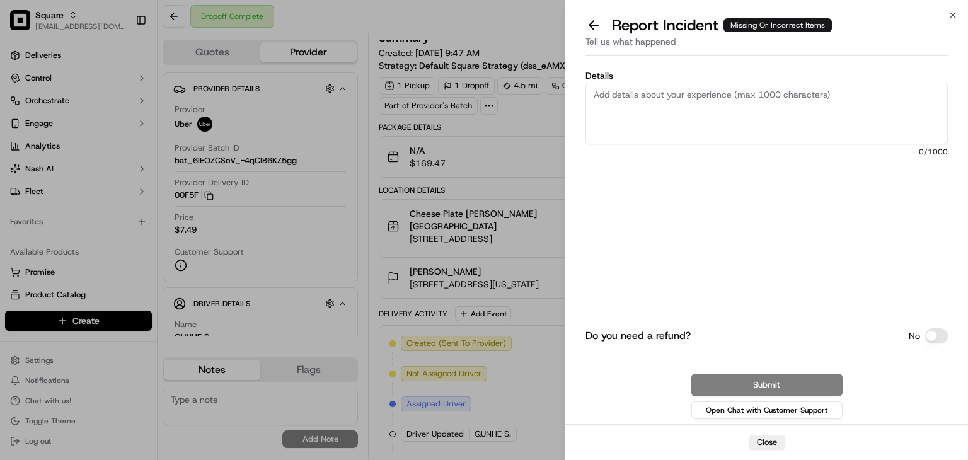
click at [819, 118] on textarea "Details" at bounding box center [766, 114] width 362 height 62
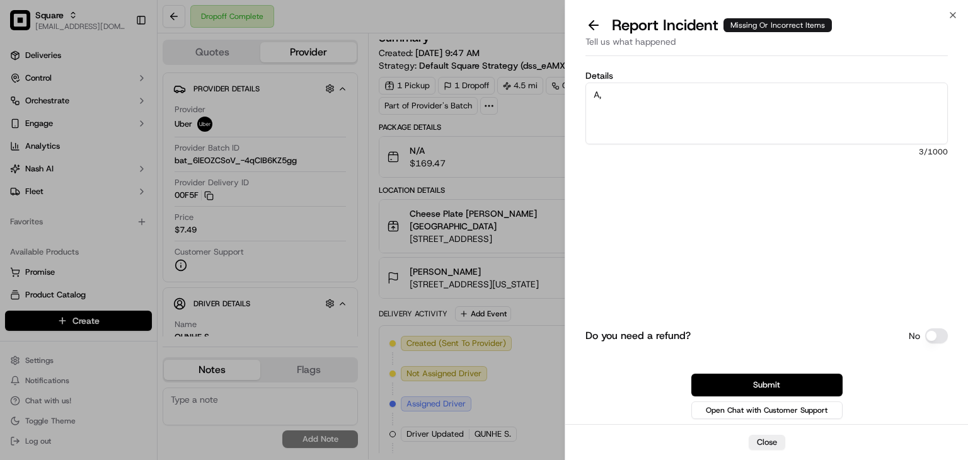
type textarea "A"
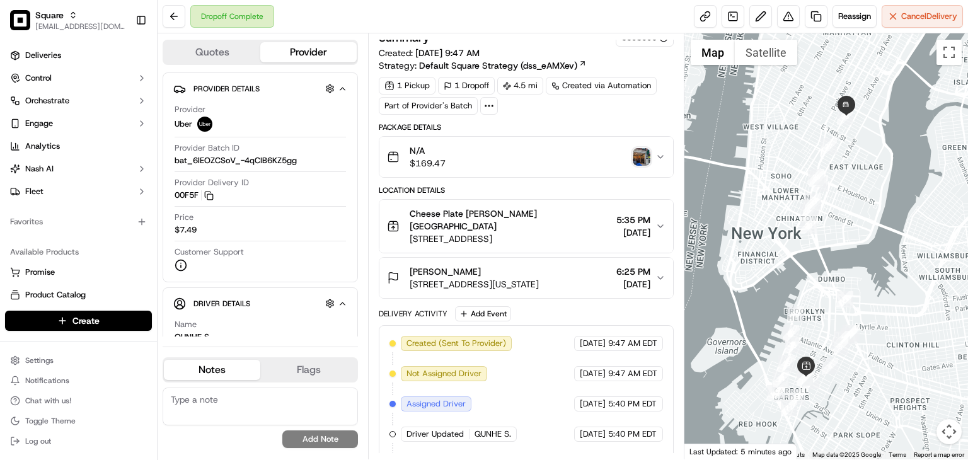
click at [539, 265] on div "David Cressey" at bounding box center [474, 271] width 129 height 13
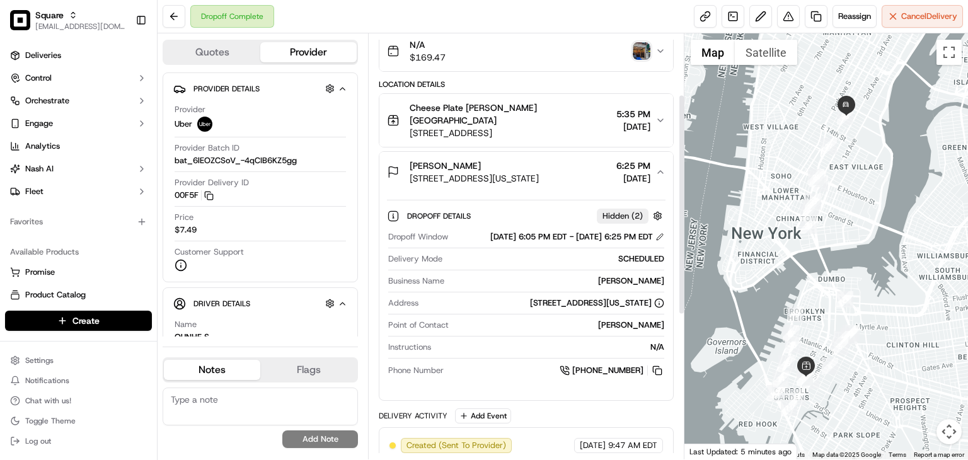
scroll to position [117, 0]
click at [655, 369] on button at bounding box center [657, 370] width 14 height 14
click at [662, 166] on icon "button" at bounding box center [660, 171] width 10 height 10
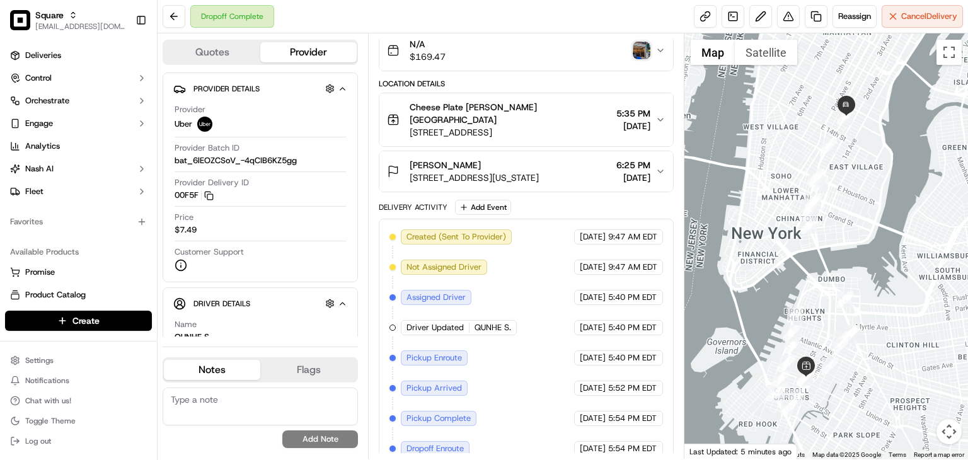
click at [662, 166] on icon "button" at bounding box center [660, 171] width 10 height 10
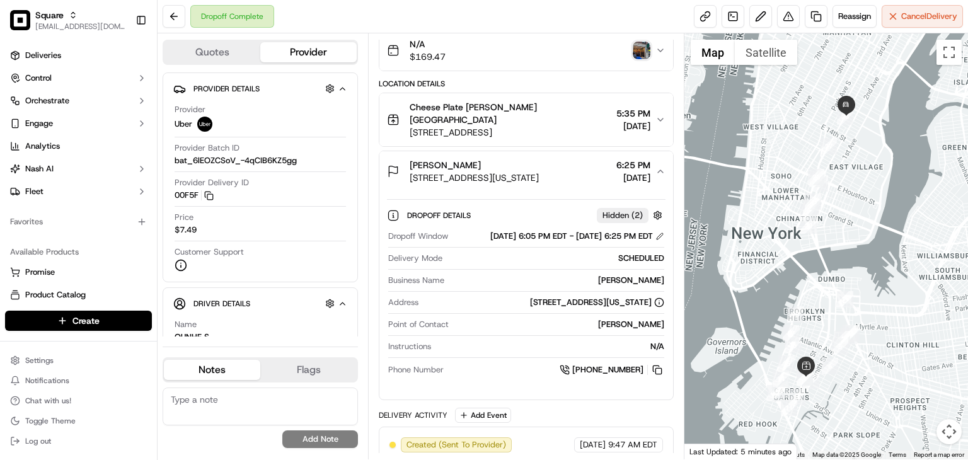
click at [662, 166] on icon "button" at bounding box center [660, 171] width 10 height 10
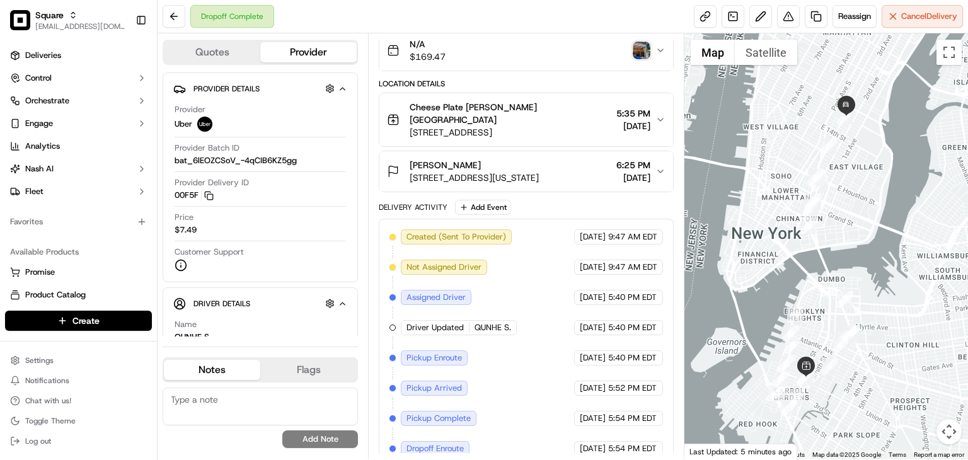
click at [662, 166] on icon "button" at bounding box center [660, 171] width 10 height 10
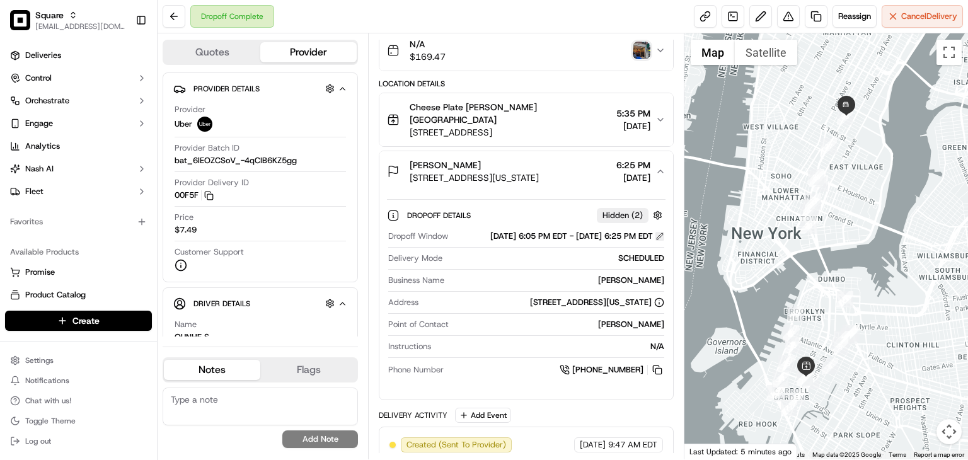
click at [660, 232] on button at bounding box center [659, 236] width 9 height 9
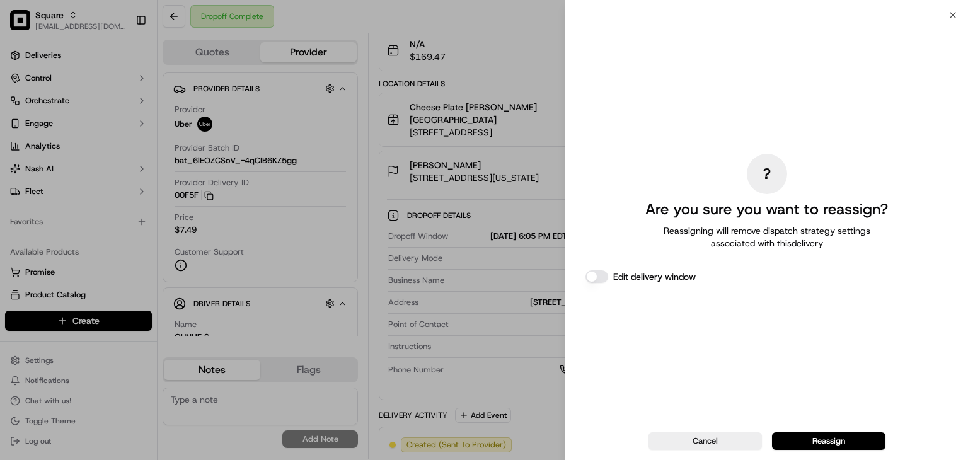
click at [605, 273] on button "Edit delivery window" at bounding box center [596, 276] width 23 height 13
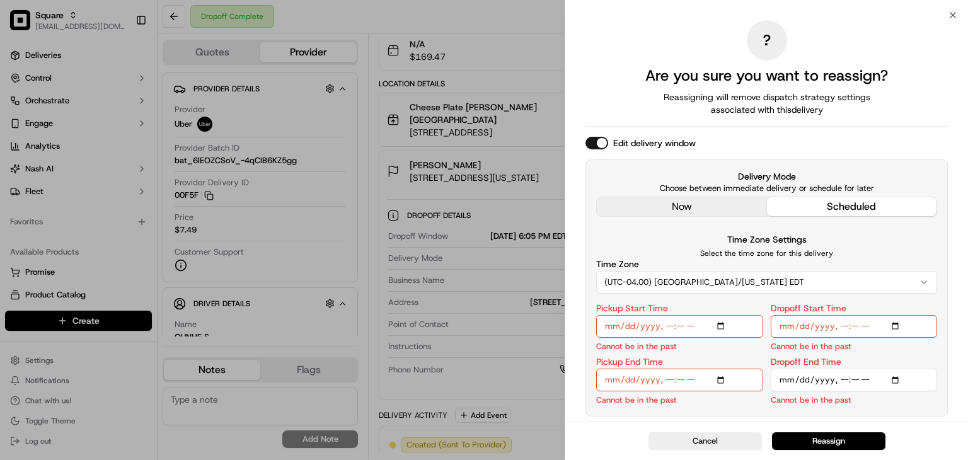
click at [688, 210] on div "? Are you sure you want to reassign? Reassigning will remove dispatch strategy …" at bounding box center [766, 218] width 362 height 401
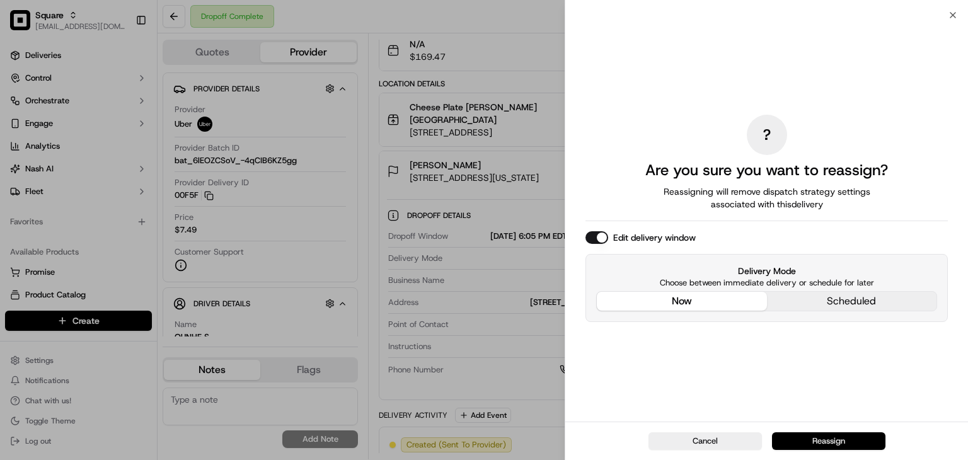
click at [804, 439] on button "Reassign" at bounding box center [828, 441] width 113 height 18
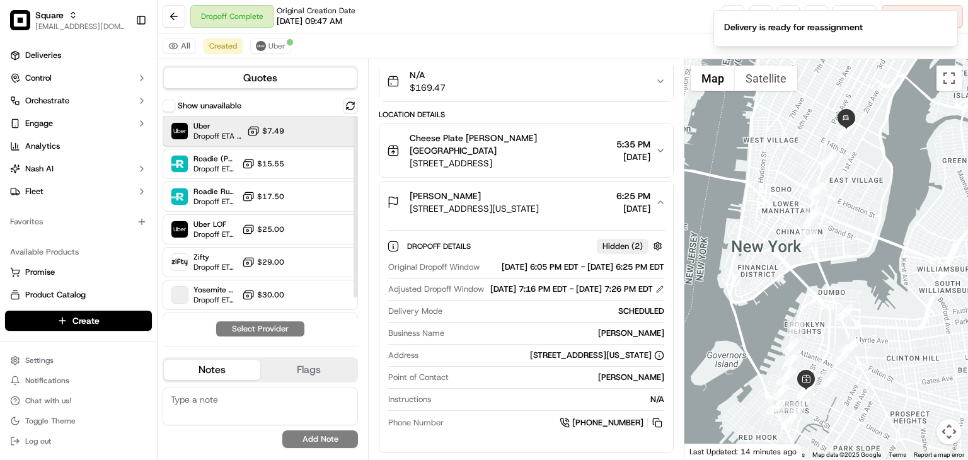
click at [335, 123] on div "Uber Dropoff ETA 1 hour $7.49" at bounding box center [260, 131] width 195 height 30
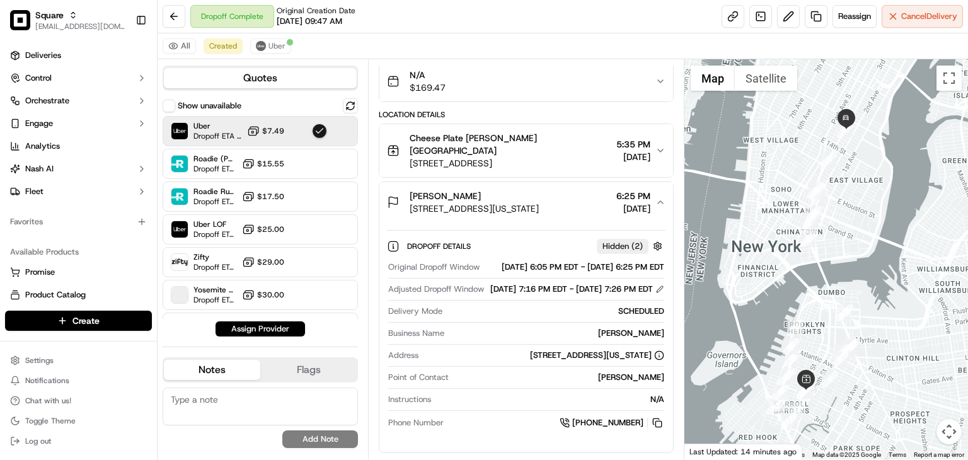
click at [509, 79] on div "N/A $169.47" at bounding box center [521, 81] width 268 height 25
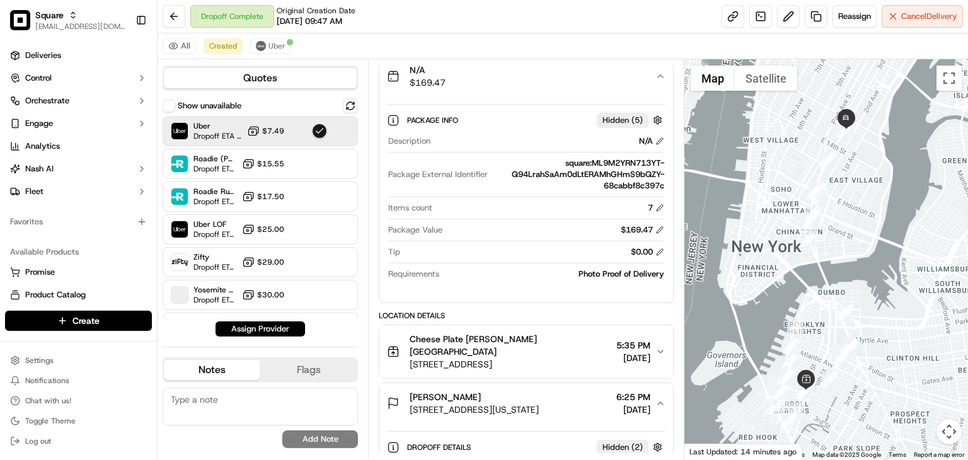
click at [552, 79] on div "N/A $169.47" at bounding box center [521, 76] width 268 height 25
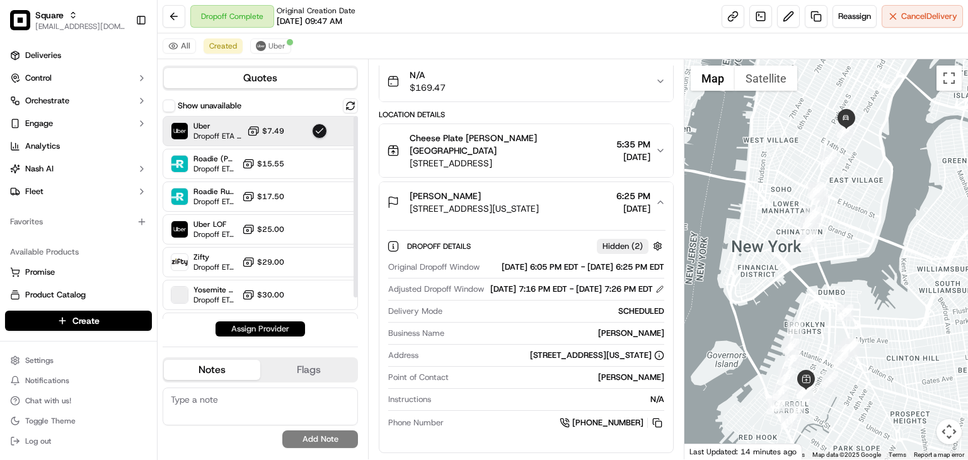
click at [254, 329] on button "Assign Provider" at bounding box center [260, 328] width 89 height 15
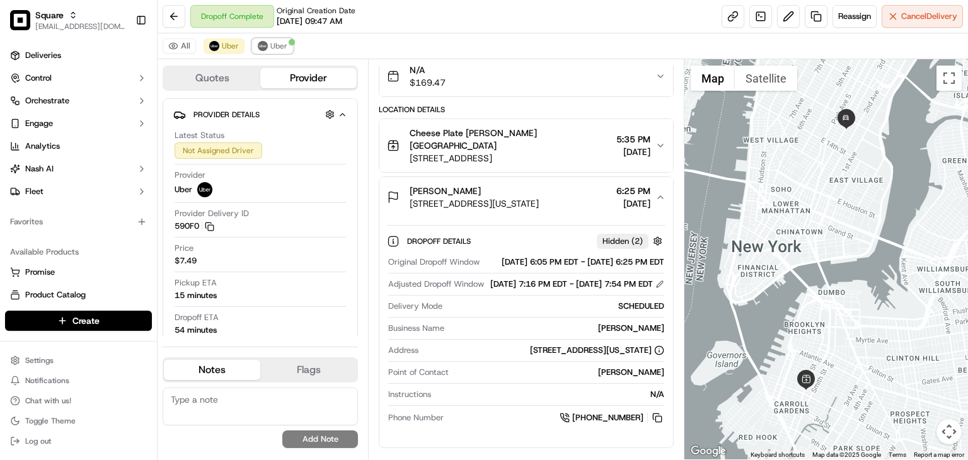
click at [279, 43] on span "Uber" at bounding box center [278, 46] width 17 height 10
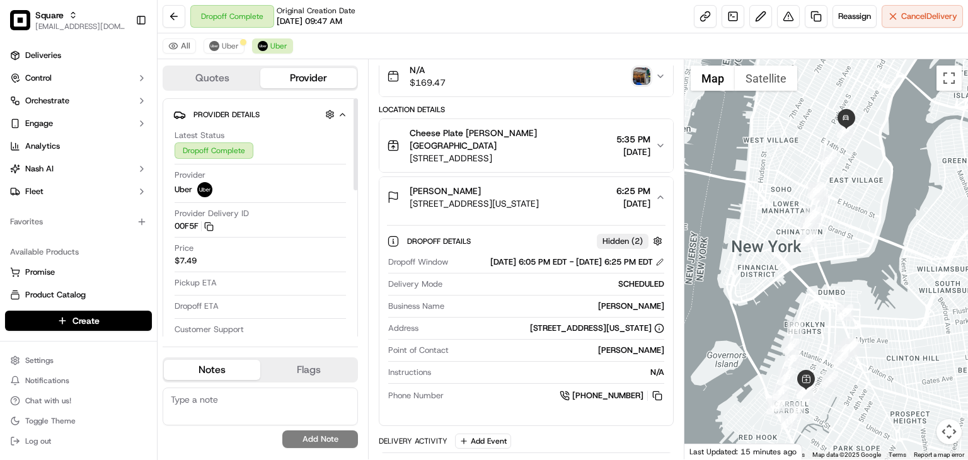
click at [250, 400] on textarea at bounding box center [260, 407] width 195 height 38
click at [231, 399] on textarea "The" at bounding box center [260, 407] width 195 height 38
click at [282, 410] on textarea "The merchant" at bounding box center [260, 407] width 195 height 38
click at [217, 400] on textarea "The merchant" at bounding box center [260, 407] width 195 height 38
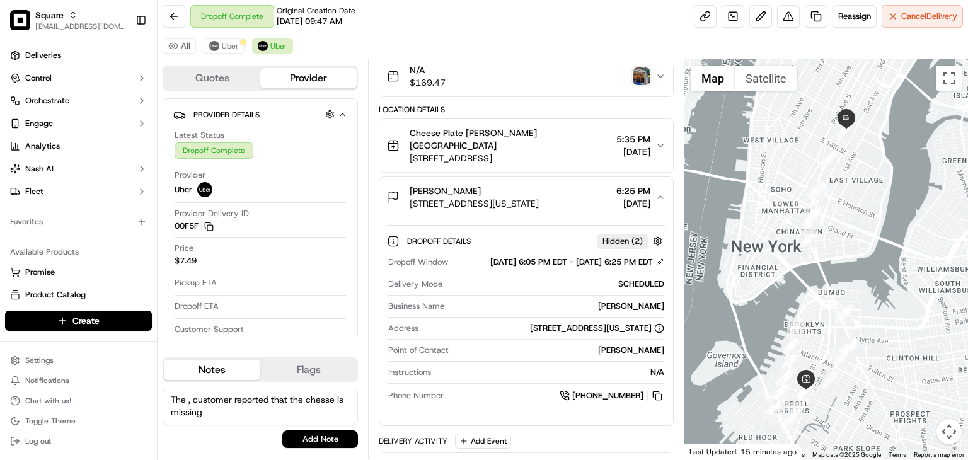
click at [187, 401] on textarea "The , customer reported that the chesse is missing" at bounding box center [260, 407] width 195 height 38
click at [193, 403] on textarea "The , customer reported that the chesse is missing" at bounding box center [260, 407] width 195 height 38
click at [311, 399] on textarea "The customer reported that the chesse is missing" at bounding box center [260, 407] width 195 height 38
click at [263, 412] on textarea "The customer reported that the cheese is missing" at bounding box center [260, 407] width 195 height 38
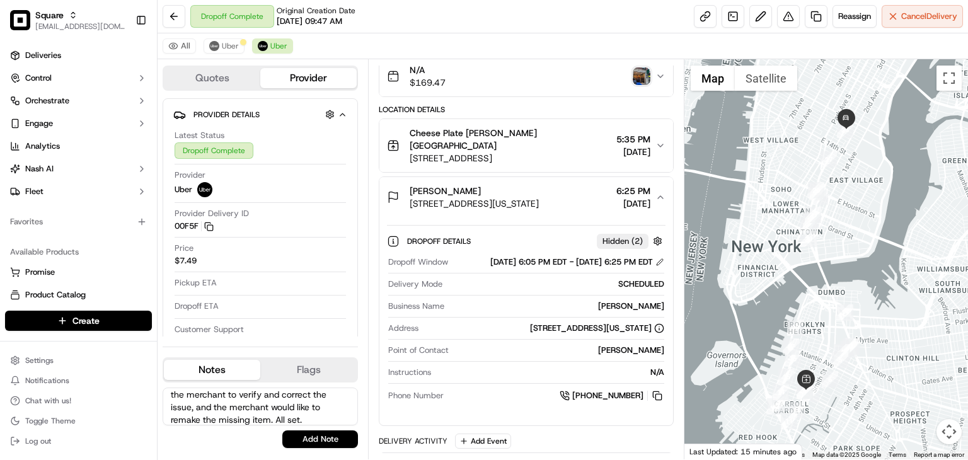
click at [250, 412] on textarea "The customer reported that the other bag was not delivered including, we then c…" at bounding box center [260, 407] width 195 height 38
click at [251, 412] on textarea "The customer reported that the other bag was not delivered including, we then c…" at bounding box center [260, 407] width 195 height 38
click at [253, 410] on textarea "The customer reported that the other bag was not delivered including, we then c…" at bounding box center [260, 407] width 195 height 38
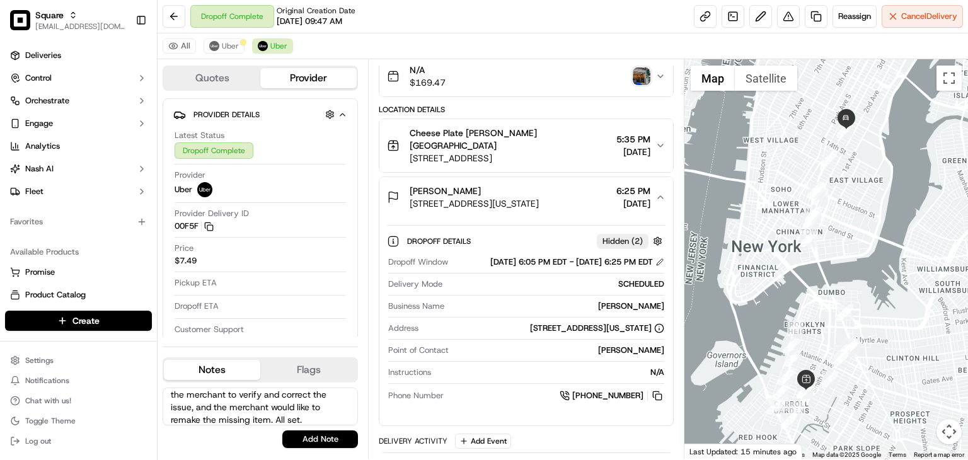
click at [253, 410] on textarea "The customer reported that the other bag was not delivered including, we then c…" at bounding box center [260, 407] width 195 height 38
click at [274, 388] on textarea "The customer reported that the other bag was not delivered including, we then c…" at bounding box center [260, 407] width 195 height 38
paste textarea "one of the bags was not delivered. We contacted the merchant to verify and reso…"
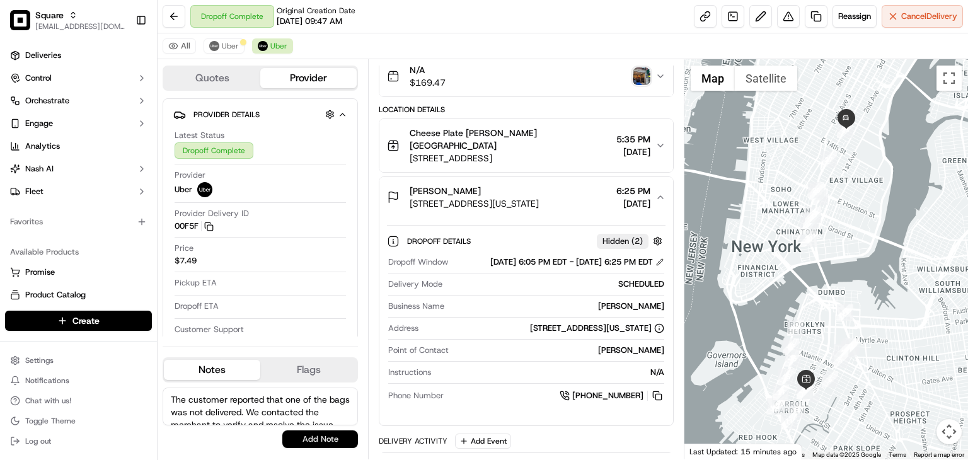
scroll to position [49, 0]
type textarea "The customer reported that one of the bags was not delivered. We contacted the …"
click at [316, 438] on button "Add Note" at bounding box center [320, 439] width 76 height 18
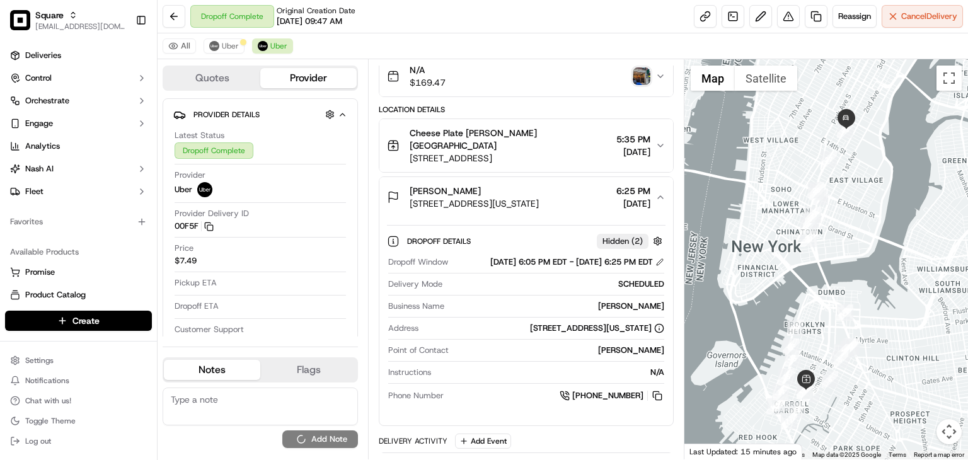
scroll to position [0, 0]
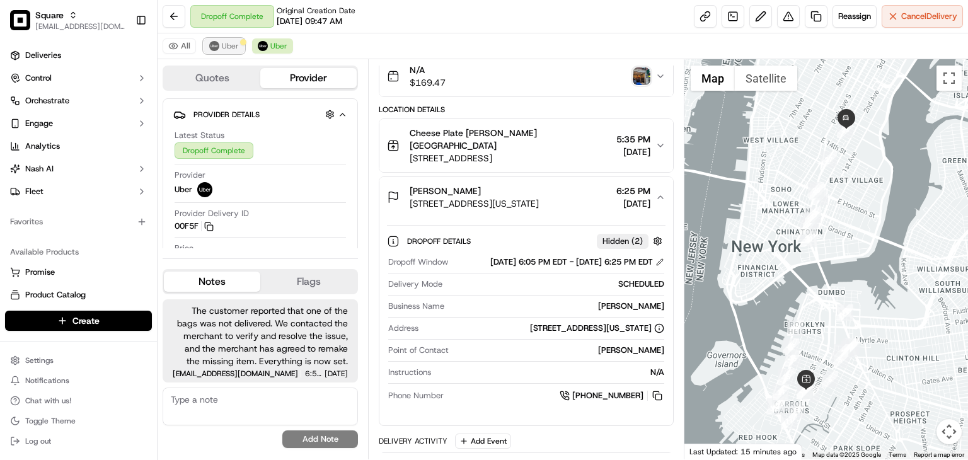
drag, startPoint x: 224, startPoint y: 43, endPoint x: 266, endPoint y: 49, distance: 42.7
click at [223, 43] on span "Uber" at bounding box center [230, 46] width 17 height 10
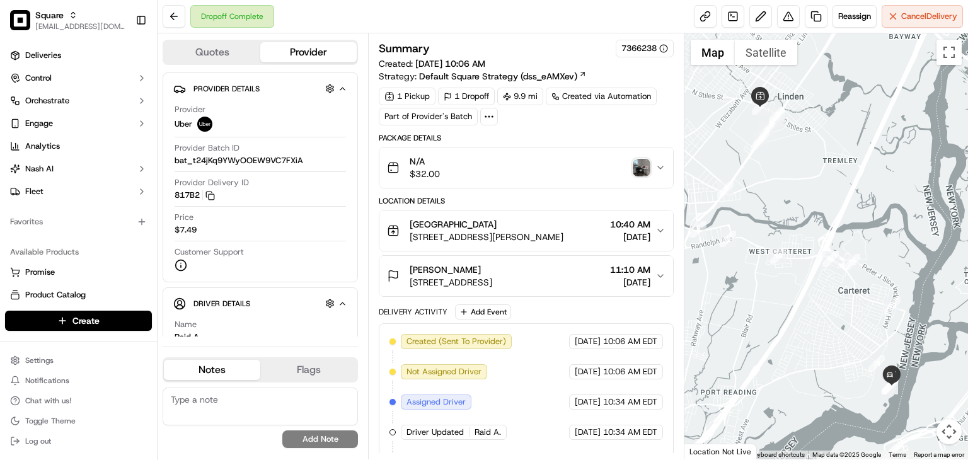
click at [492, 268] on div "[PERSON_NAME]" at bounding box center [451, 269] width 83 height 13
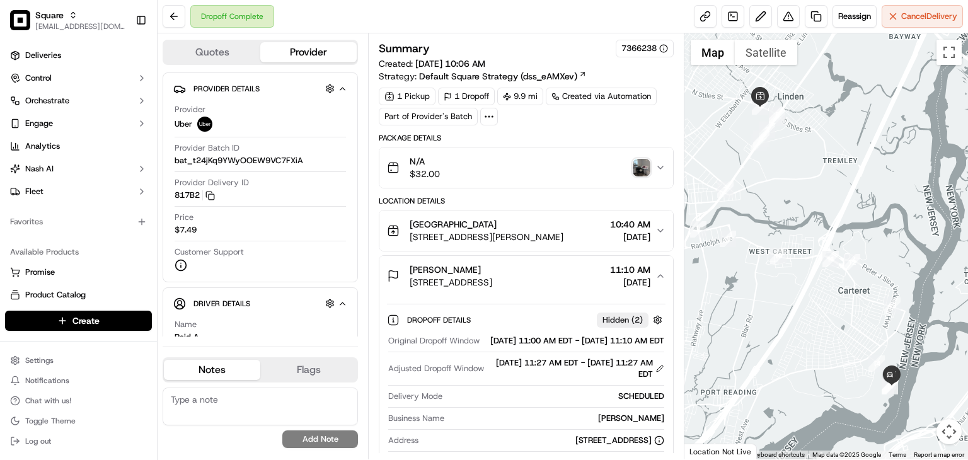
click at [492, 268] on div "[PERSON_NAME]" at bounding box center [451, 269] width 83 height 13
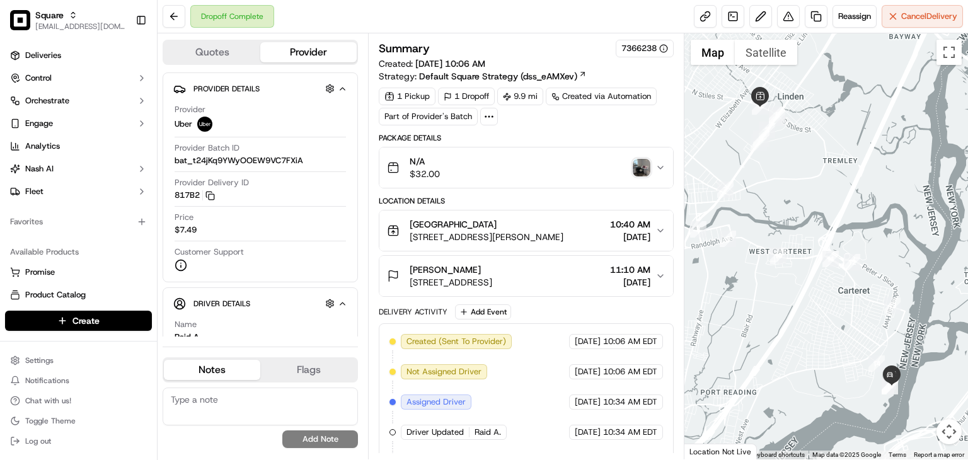
click at [492, 263] on div "[PERSON_NAME]" at bounding box center [451, 269] width 83 height 13
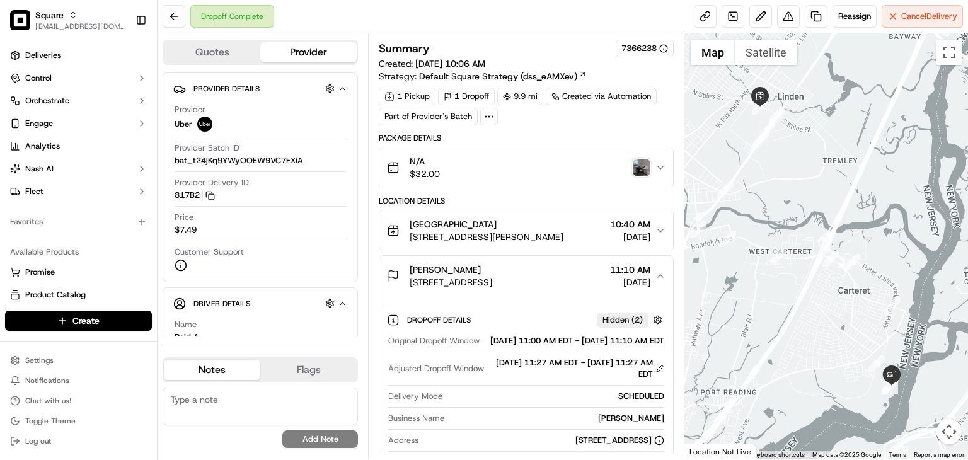
click at [558, 256] on button "[PERSON_NAME] [STREET_ADDRESS] 11:10 AM [DATE]" at bounding box center [526, 276] width 294 height 40
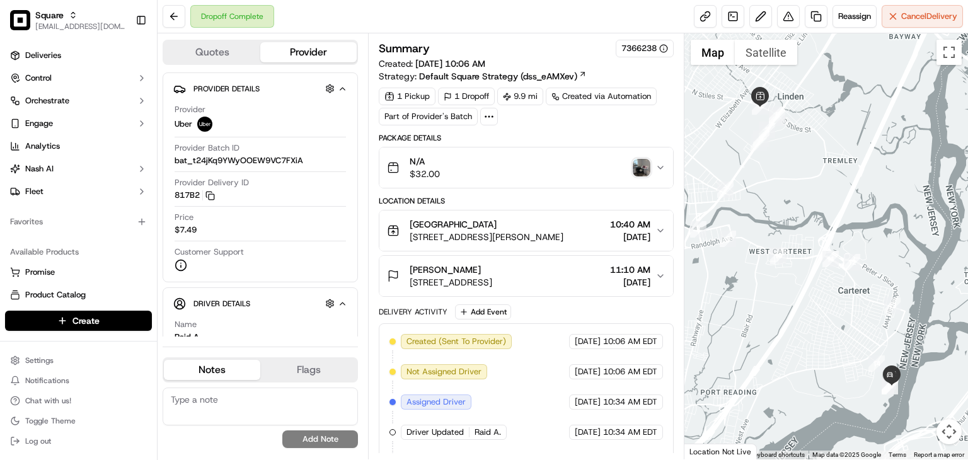
click at [633, 265] on span "11:10 AM" at bounding box center [630, 269] width 40 height 13
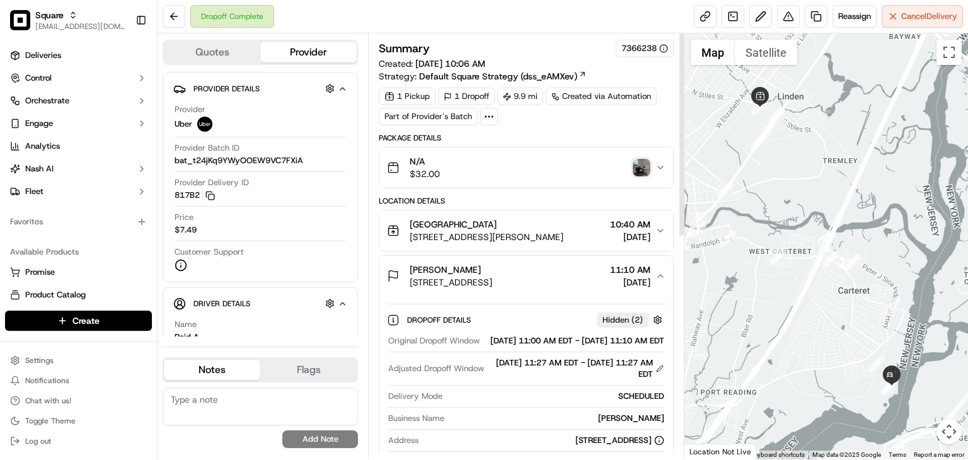
click at [646, 168] on img "button" at bounding box center [642, 168] width 18 height 18
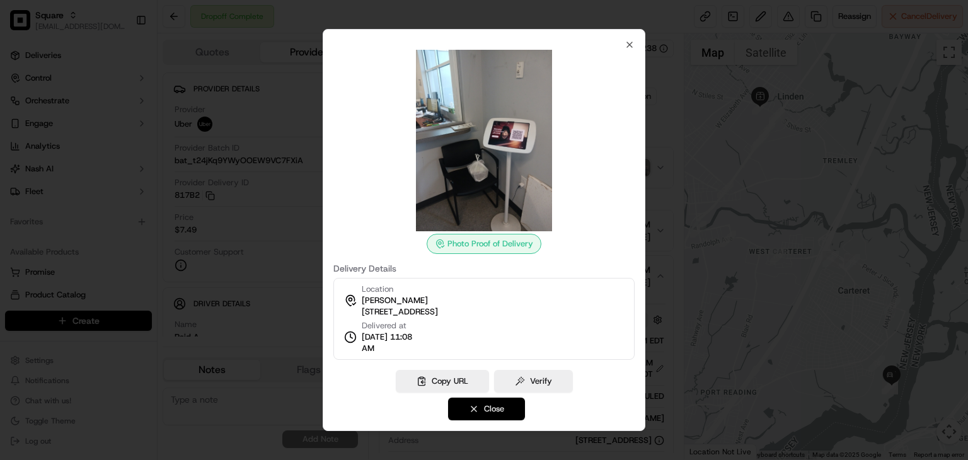
click at [480, 399] on button "Close" at bounding box center [486, 409] width 77 height 23
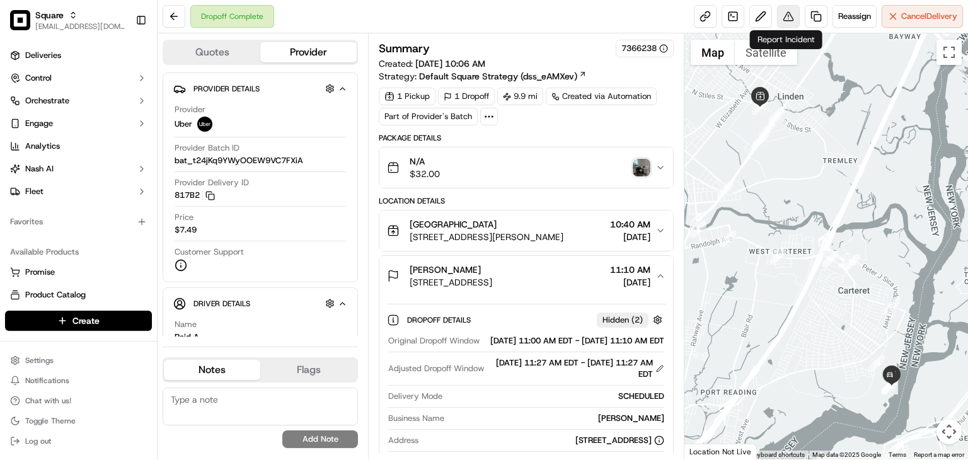
click at [787, 17] on button at bounding box center [788, 16] width 23 height 23
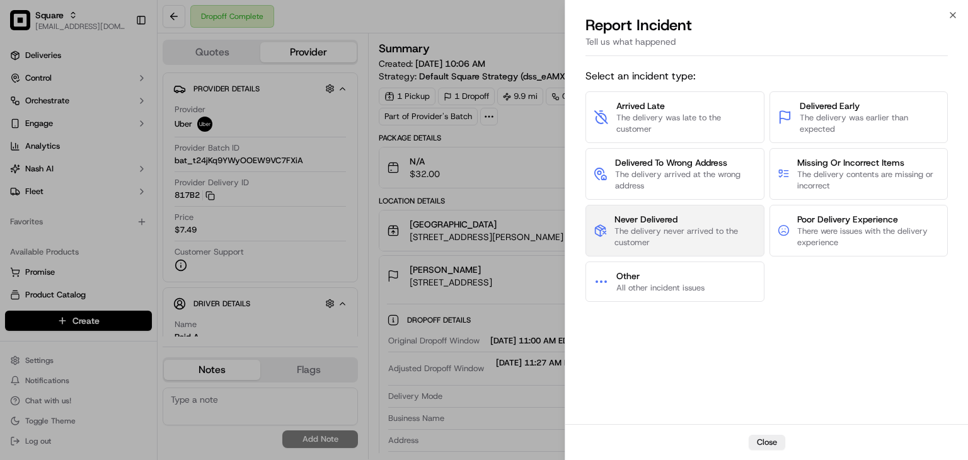
click at [660, 226] on span "The delivery never arrived to the customer" at bounding box center [684, 237] width 141 height 23
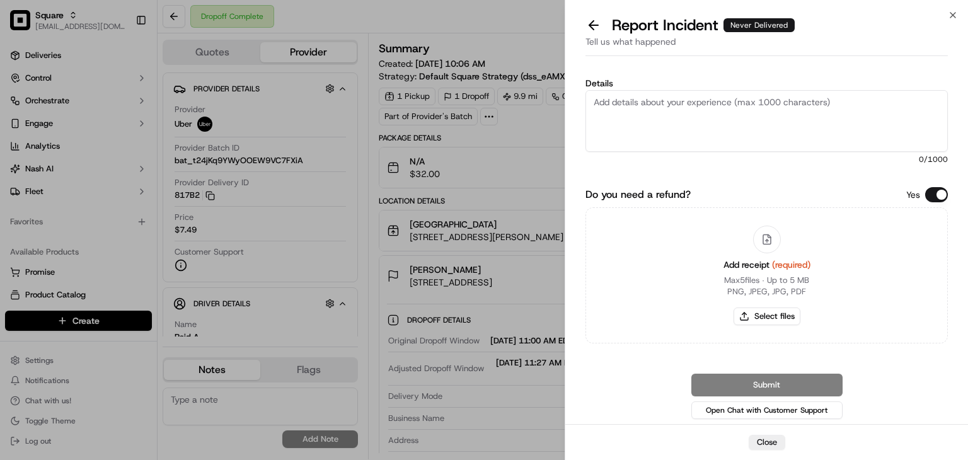
click at [930, 187] on div "Yes" at bounding box center [927, 194] width 42 height 15
click at [929, 192] on button "Do you need a refund?" at bounding box center [936, 194] width 23 height 15
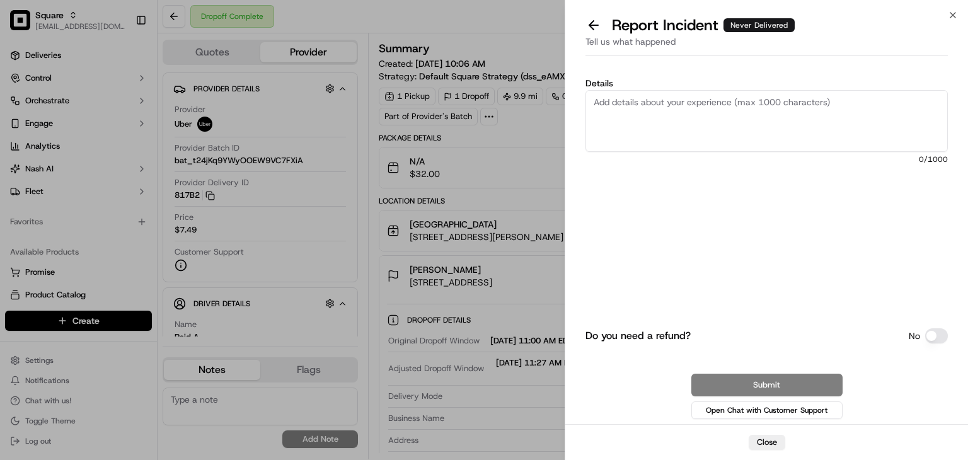
click at [817, 99] on textarea "Details" at bounding box center [766, 121] width 362 height 62
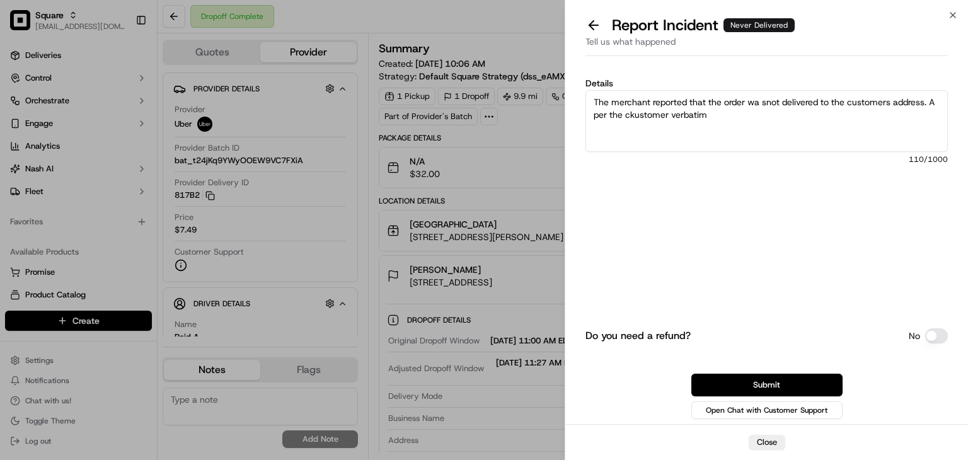
click at [767, 102] on textarea "The merchant reported that the order wa snot delivered to the customers address…" at bounding box center [766, 121] width 362 height 62
click at [713, 122] on textarea "The merchant reported that the order was not delivered to the customers address…" at bounding box center [766, 121] width 362 height 62
click at [710, 115] on textarea "The merchant reported that the order was not delivered to the customers address…" at bounding box center [766, 121] width 362 height 62
click at [741, 119] on textarea "The merchant reported that the order was not delivered to the customer's addres…" at bounding box center [766, 121] width 362 height 62
click at [698, 122] on textarea "The merchant reported that the order was not delivered to the customer's addres…" at bounding box center [766, 121] width 362 height 62
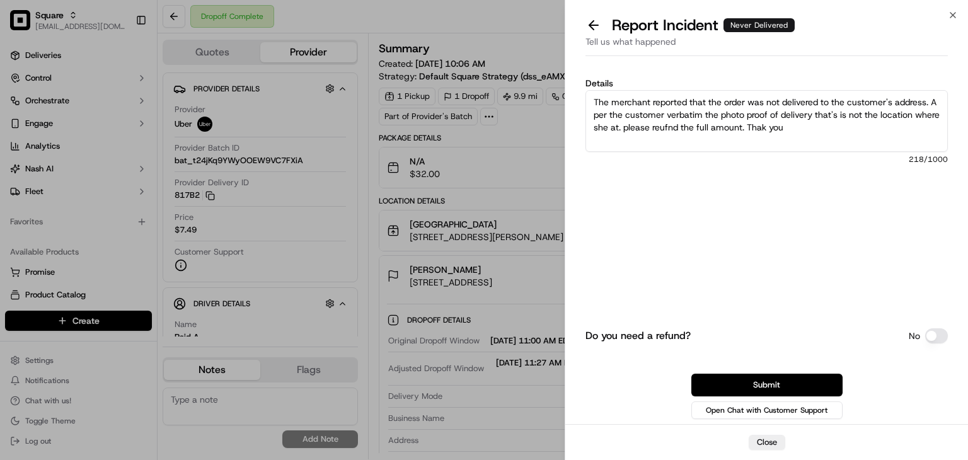
click at [698, 122] on textarea "The merchant reported that the order was not delivered to the customer's addres…" at bounding box center [766, 121] width 362 height 62
type textarea "The merchant reported that the order was not delivered to the customer's addres…"
click at [792, 91] on textarea "The merchant reported that the order was not delivered to the customer's addres…" at bounding box center [766, 121] width 362 height 62
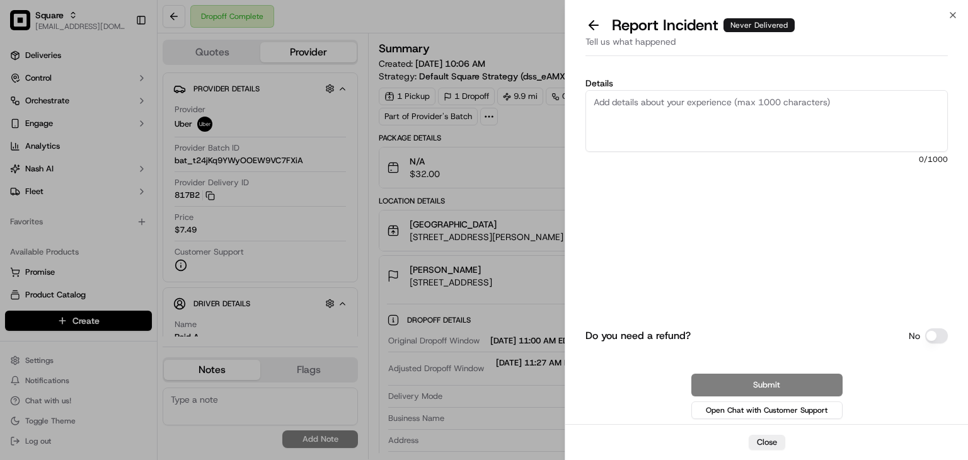
paste textarea "The merchant has reported that the order was not delivered to the correct addre…"
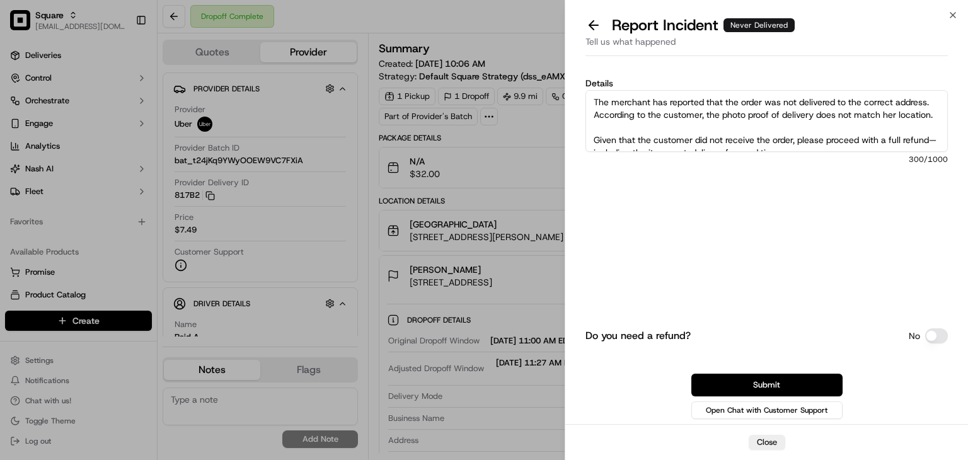
scroll to position [20, 0]
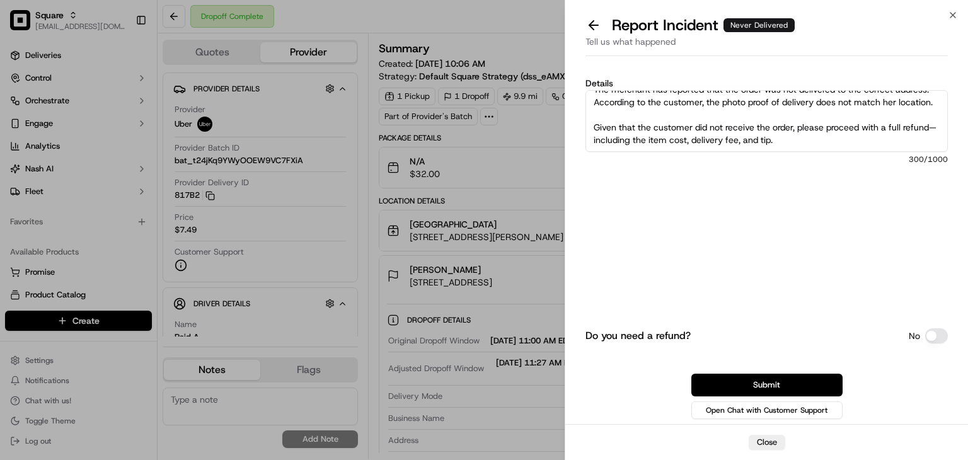
click at [625, 141] on textarea "The merchant has reported that the order was not delivered to the correct addre…" at bounding box center [766, 121] width 362 height 62
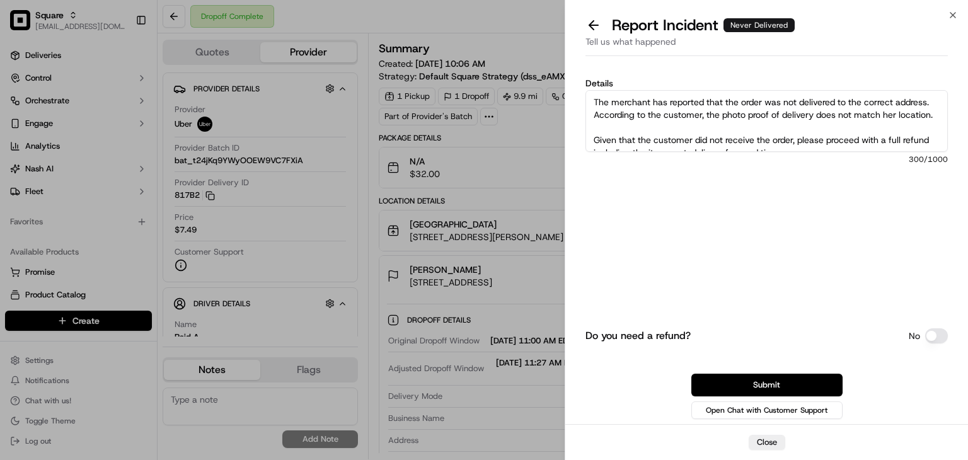
drag, startPoint x: 668, startPoint y: 132, endPoint x: 507, endPoint y: 89, distance: 166.8
click at [507, 89] on body "Square [EMAIL_ADDRESS][DOMAIN_NAME] Toggle Sidebar Deliveries Control Orchestra…" at bounding box center [484, 230] width 968 height 460
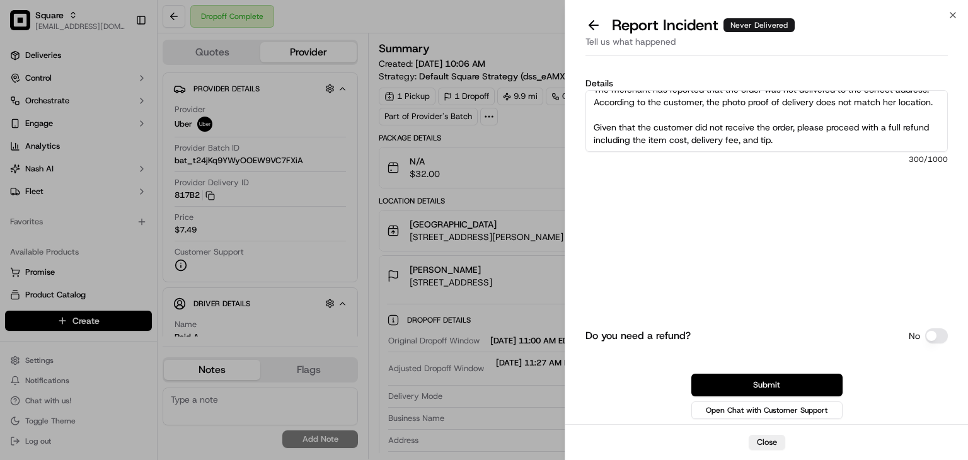
scroll to position [25, 0]
type textarea "The merchant has reported that the order was not delivered to the correct addre…"
drag, startPoint x: 812, startPoint y: 382, endPoint x: 342, endPoint y: 370, distance: 470.9
click at [812, 382] on button "Submit" at bounding box center [766, 385] width 151 height 23
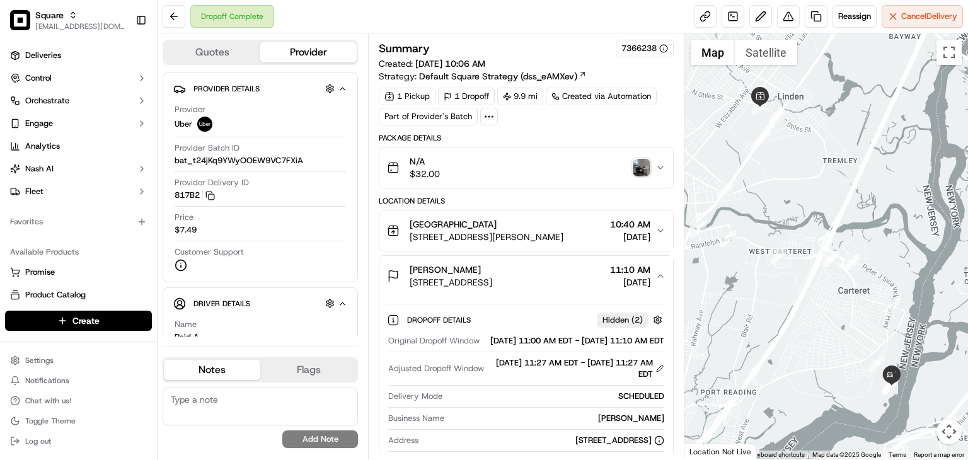
click at [253, 412] on textarea at bounding box center [260, 407] width 195 height 38
paste textarea "The merchant has reported that the order was not delivered to the correct addre…"
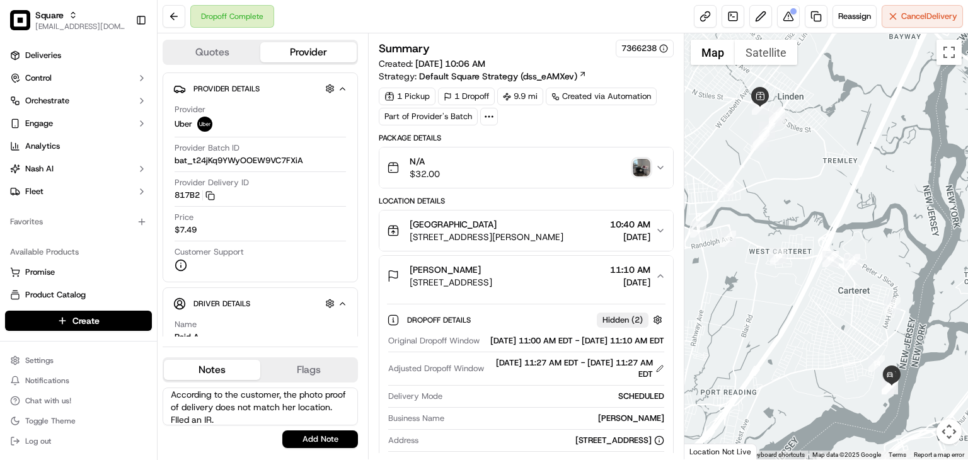
scroll to position [43, 0]
type textarea "The merchant has reported that the order was not delivered to the correct addre…"
click at [300, 434] on button "Add Note" at bounding box center [320, 439] width 76 height 18
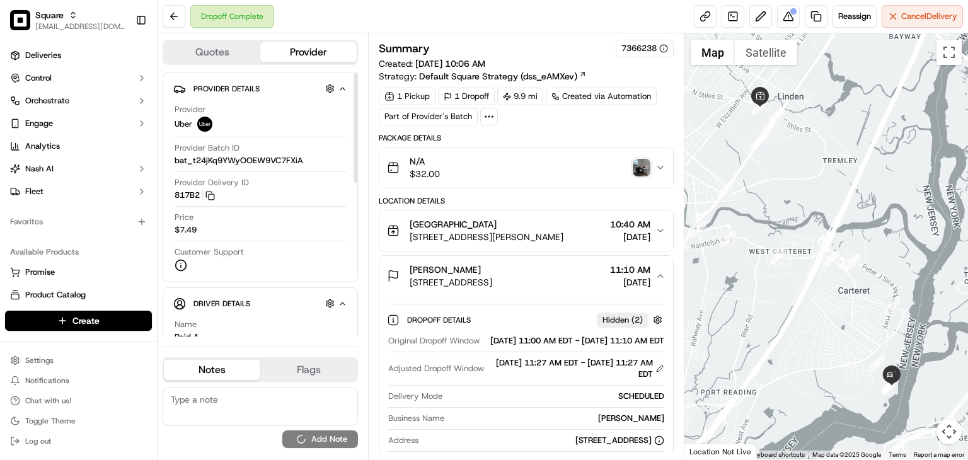
scroll to position [0, 0]
